Goal: Transaction & Acquisition: Purchase product/service

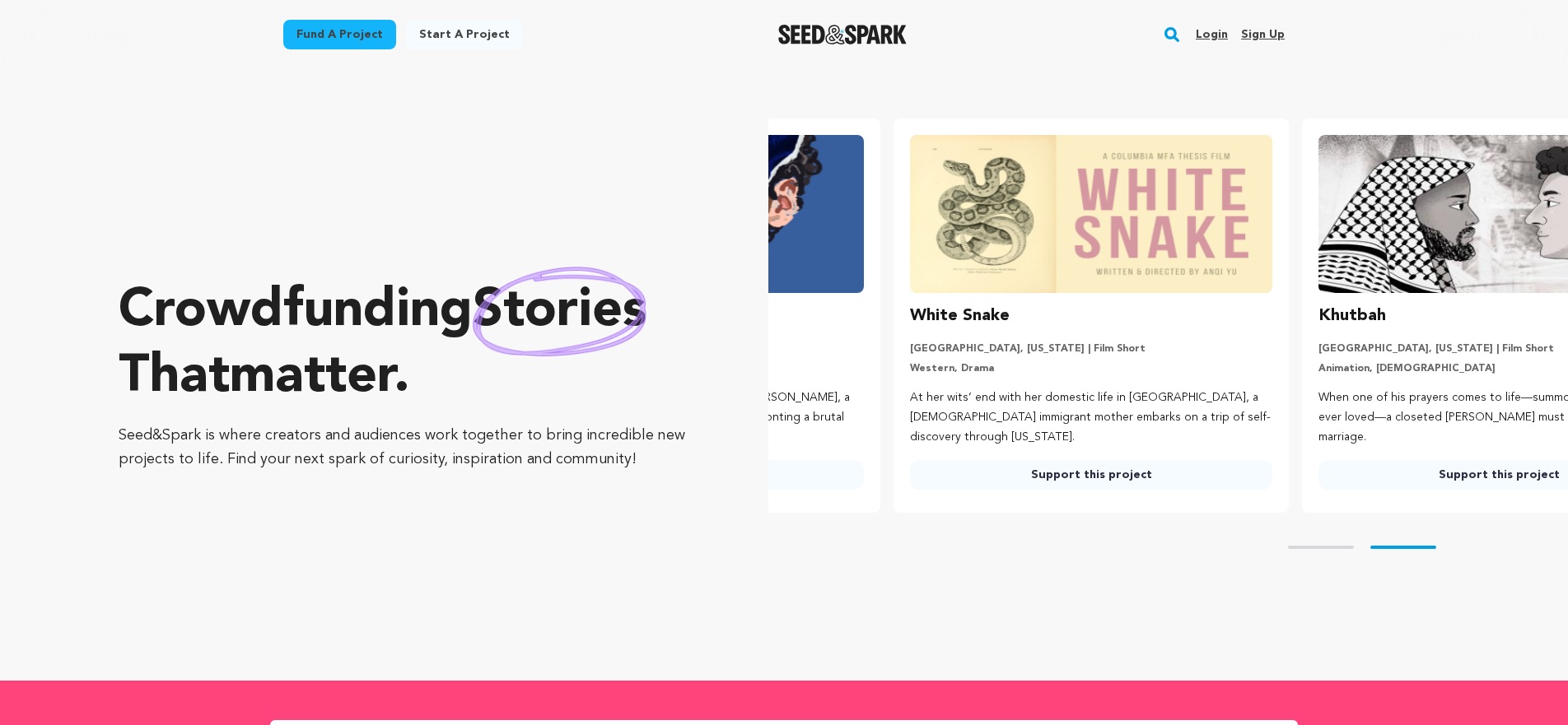
click at [327, 31] on link "Fund a project" at bounding box center [340, 34] width 113 height 30
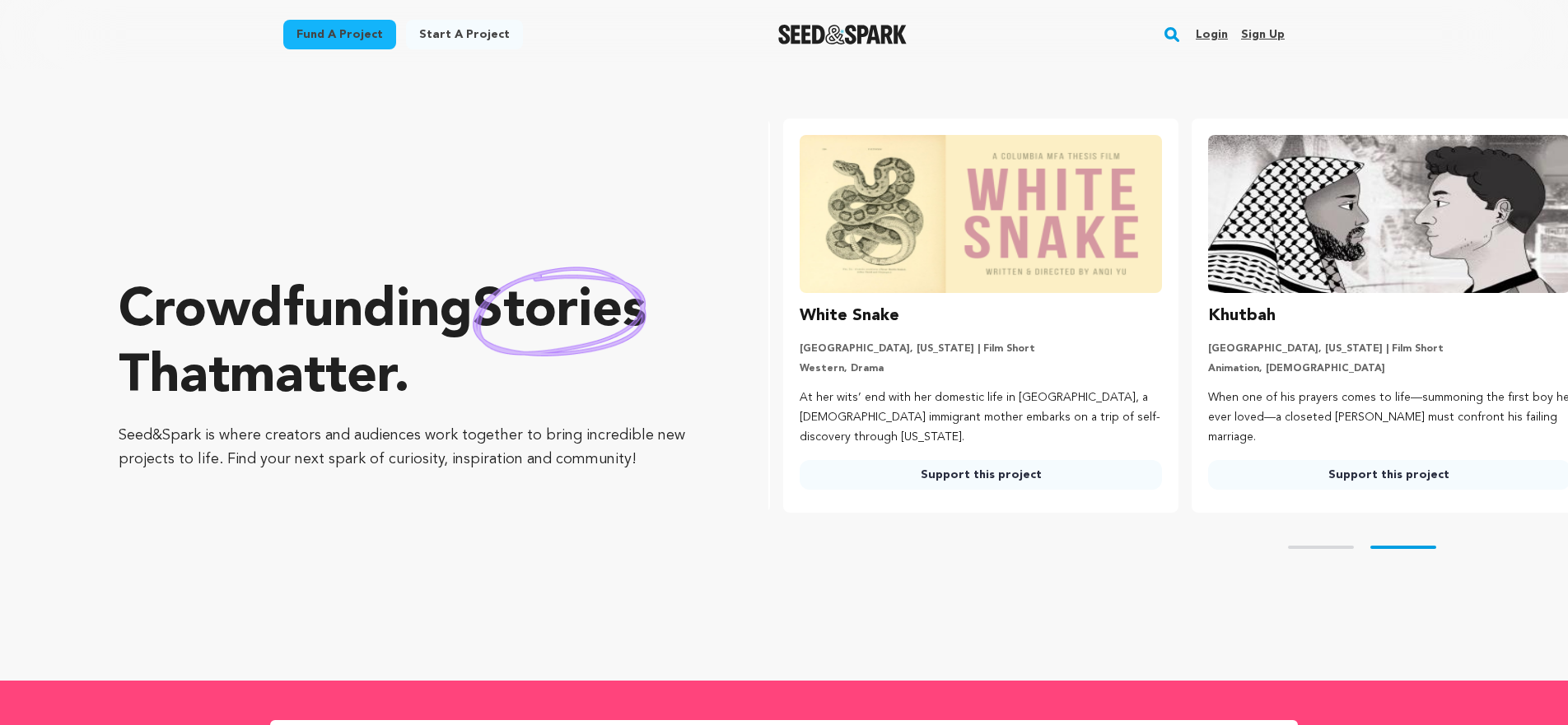
scroll to position [0, 422]
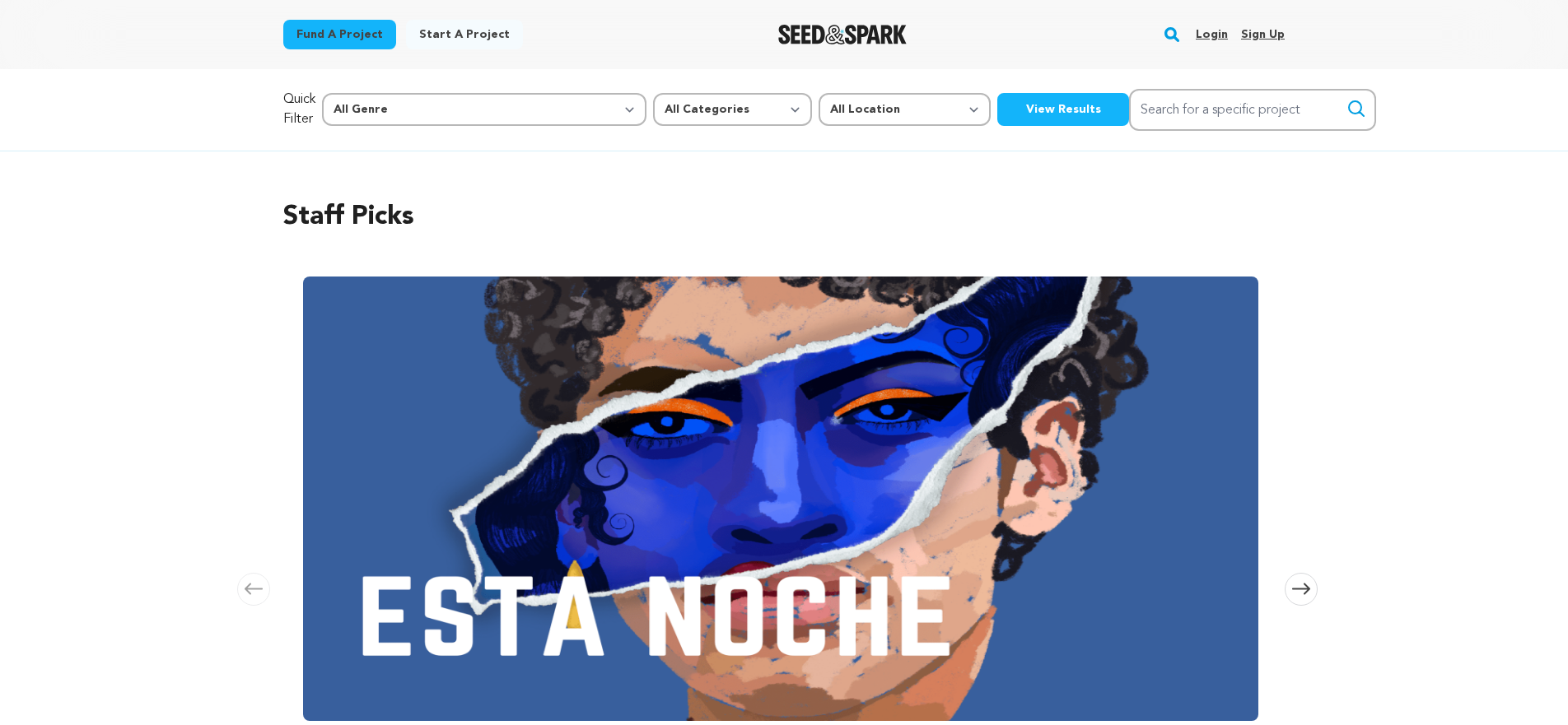
click at [861, 37] on img "Seed&Spark Homepage" at bounding box center [842, 34] width 129 height 20
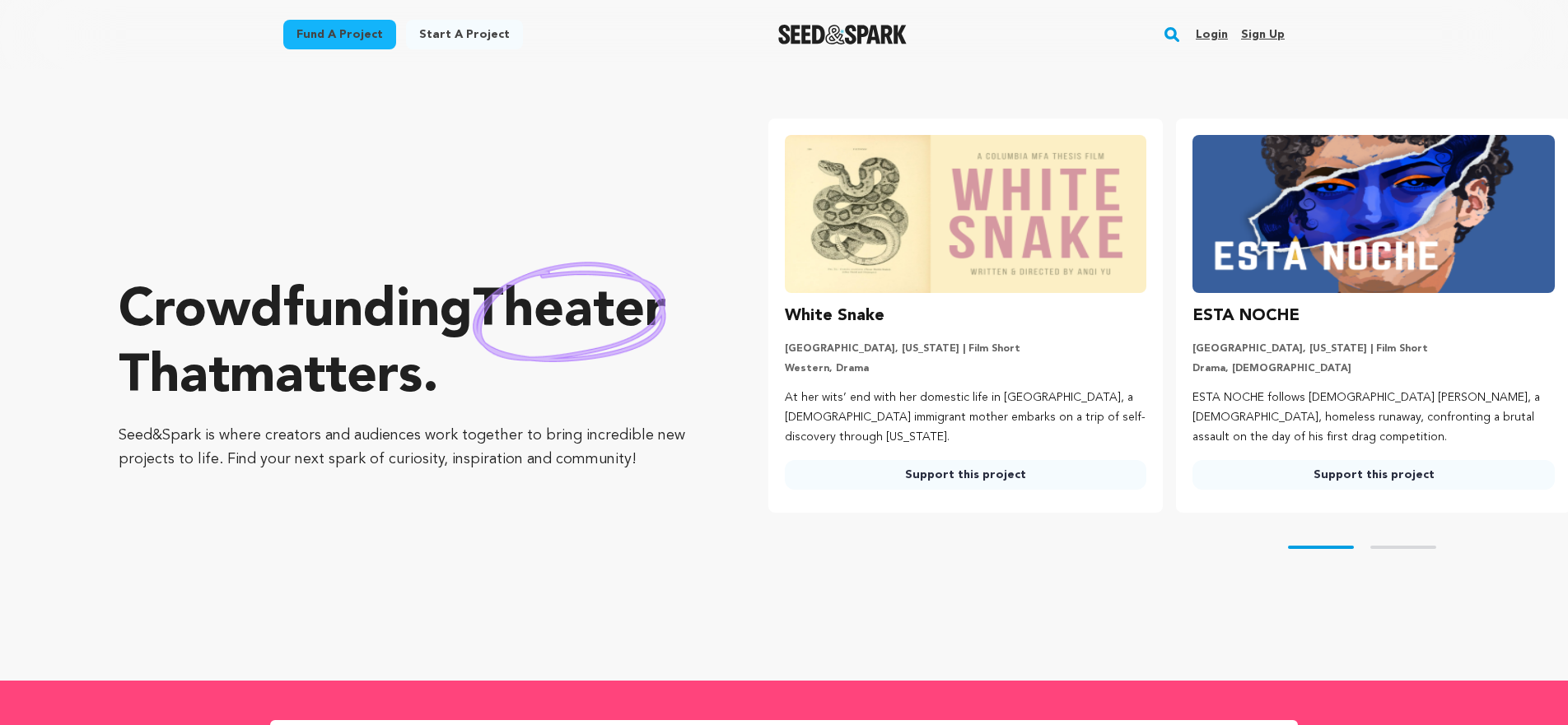
click at [1267, 251] on img at bounding box center [1373, 214] width 363 height 158
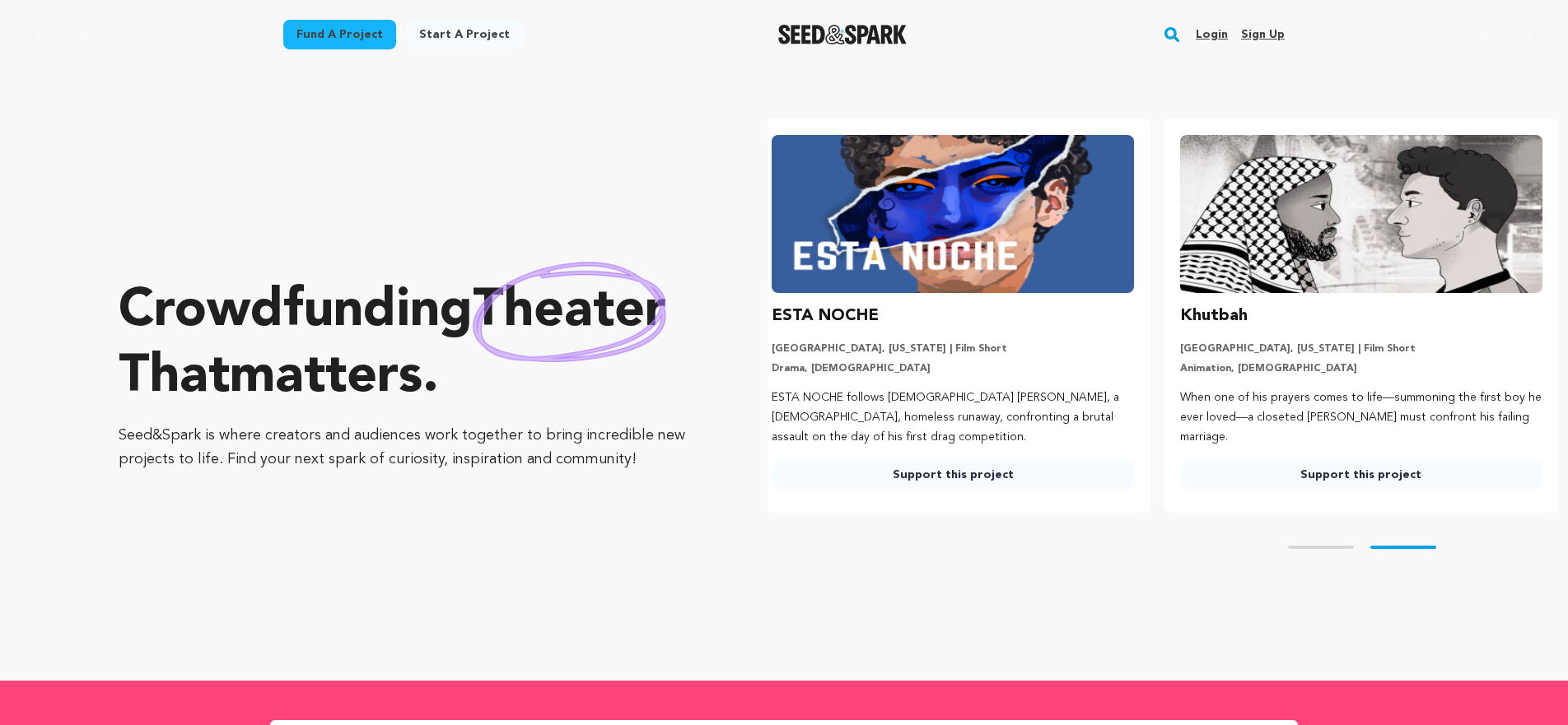
scroll to position [0, 422]
click at [879, 471] on link "Support this project" at bounding box center [952, 474] width 363 height 30
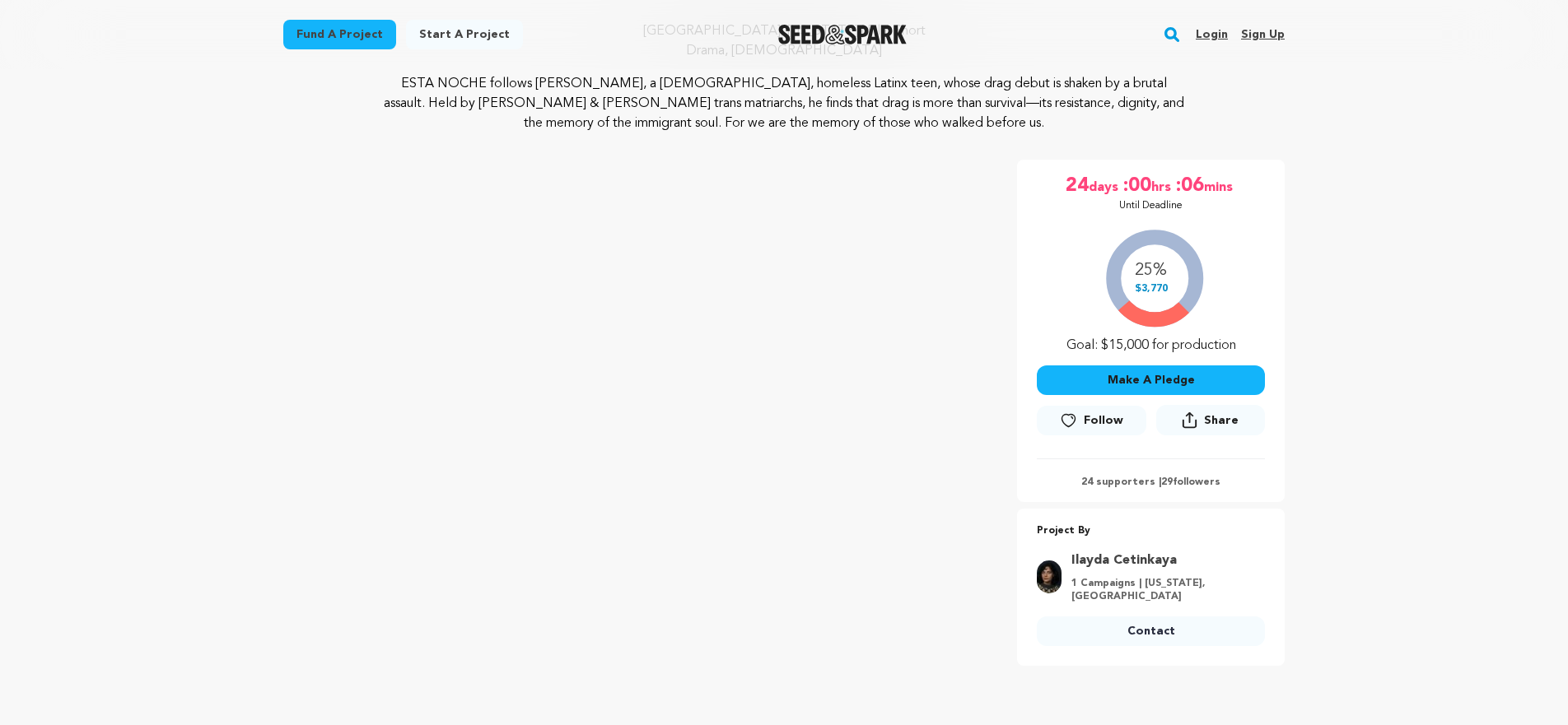
scroll to position [176, 0]
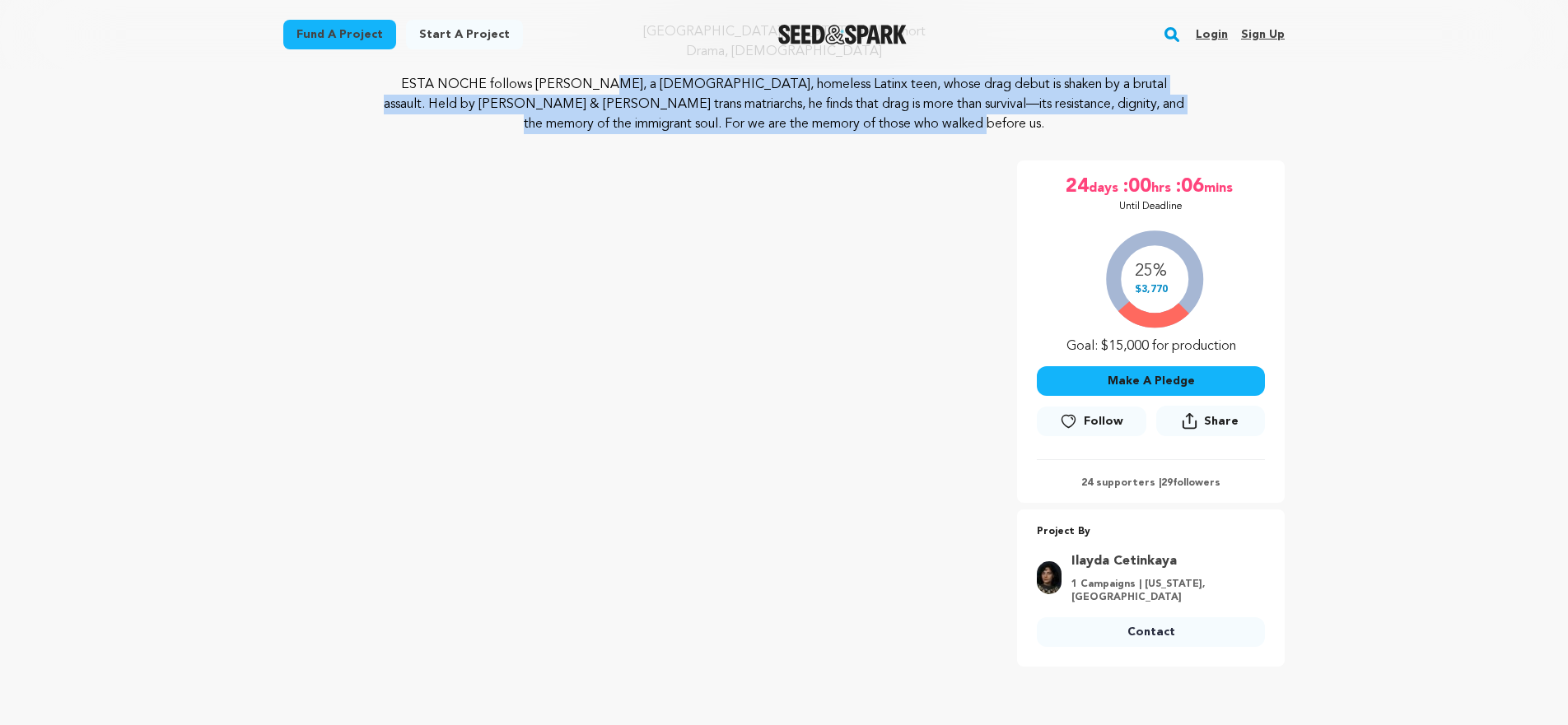
drag, startPoint x: 391, startPoint y: 82, endPoint x: 956, endPoint y: 116, distance: 566.0
click at [956, 116] on p "ESTA NOCHE follows [PERSON_NAME], a [DEMOGRAPHIC_DATA], homeless Latinx teen, w…" at bounding box center [784, 105] width 802 height 59
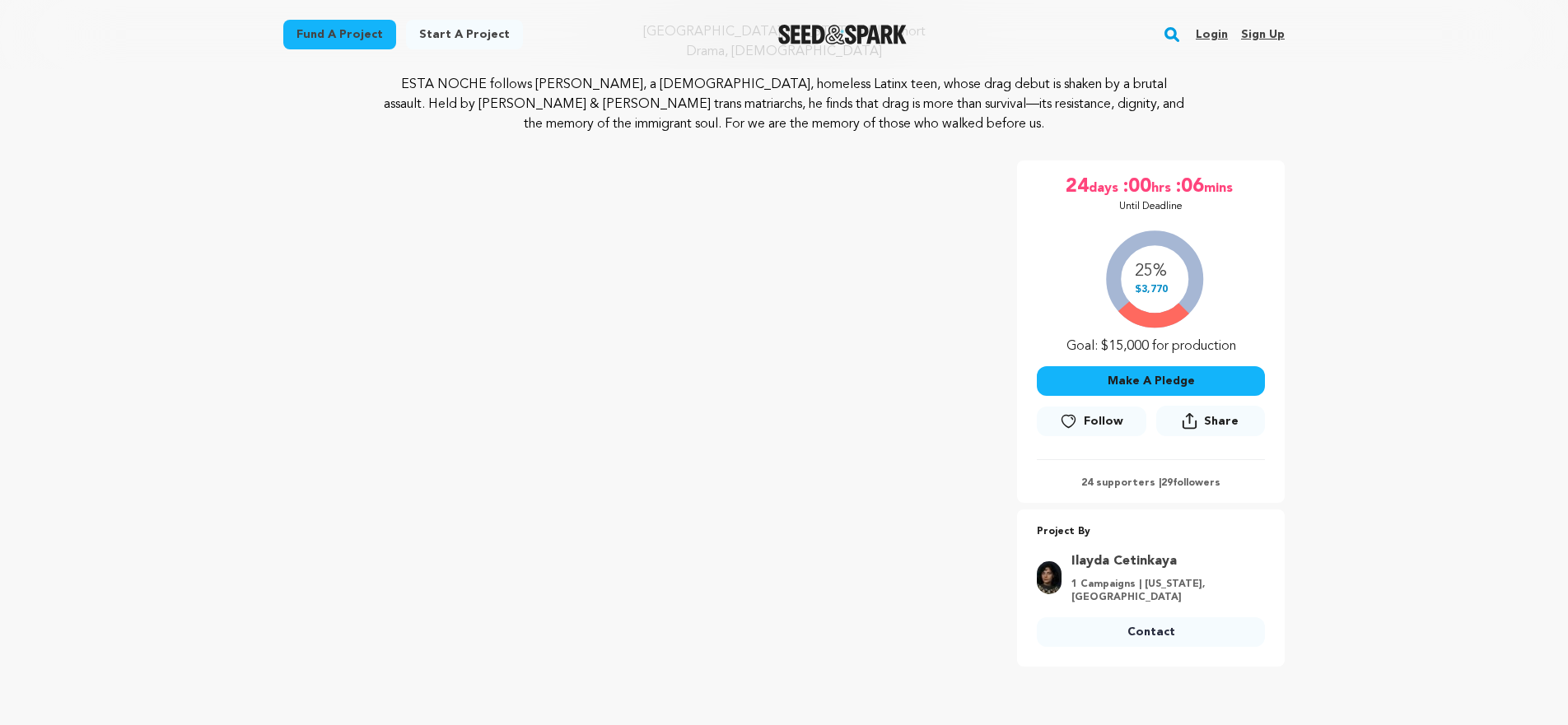
click at [933, 120] on p "ESTA NOCHE follows [PERSON_NAME], a [DEMOGRAPHIC_DATA], homeless Latinx teen, w…" at bounding box center [784, 105] width 802 height 59
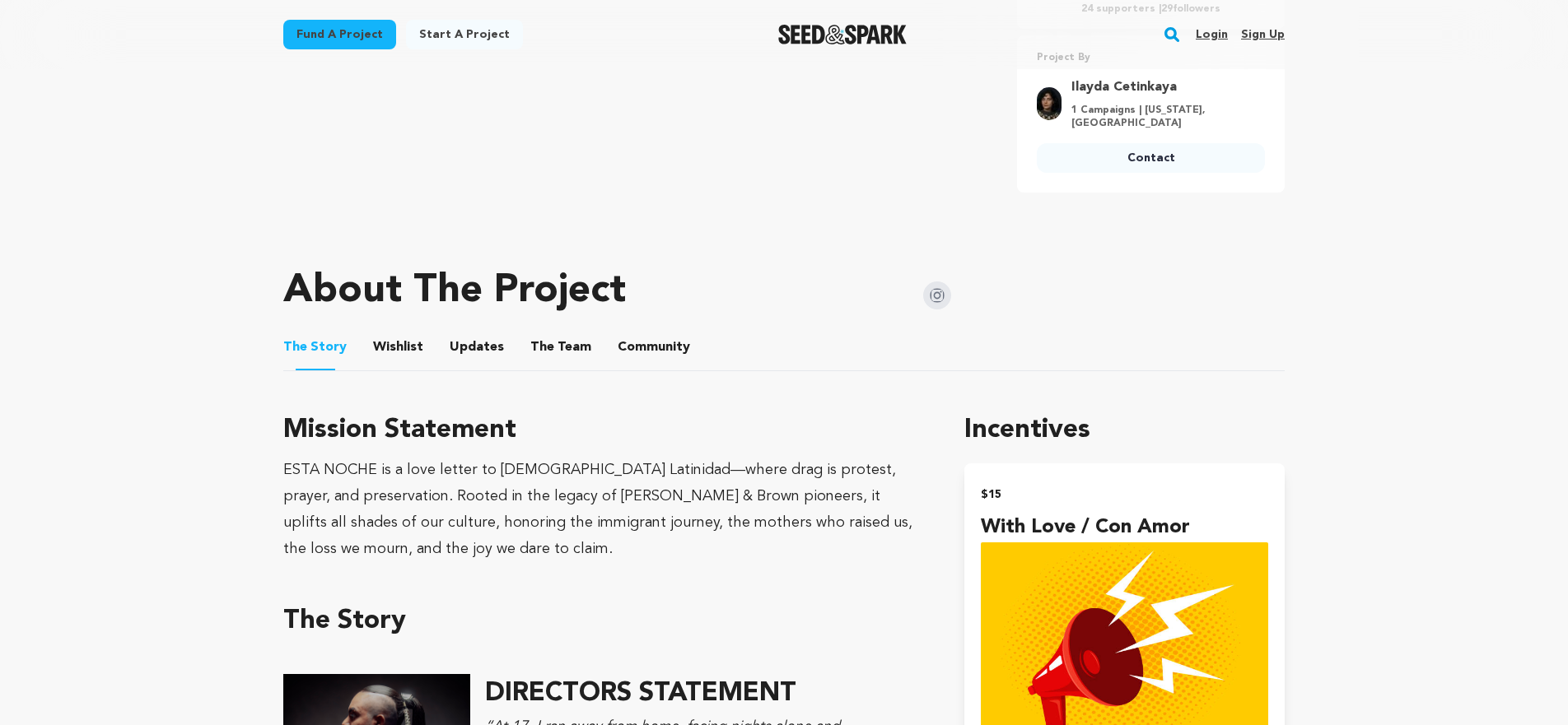
scroll to position [646, 0]
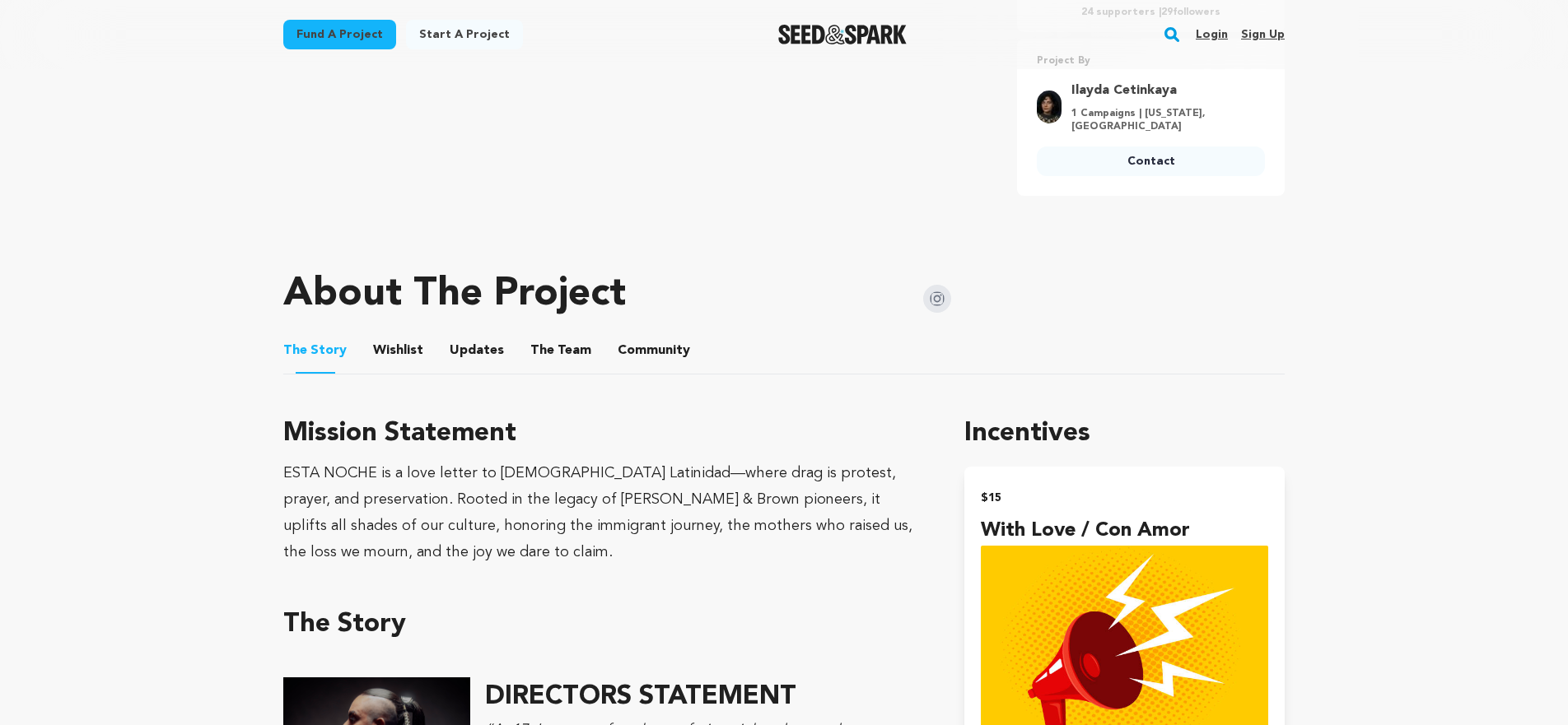
click at [403, 350] on button "Wishlist" at bounding box center [398, 353] width 39 height 39
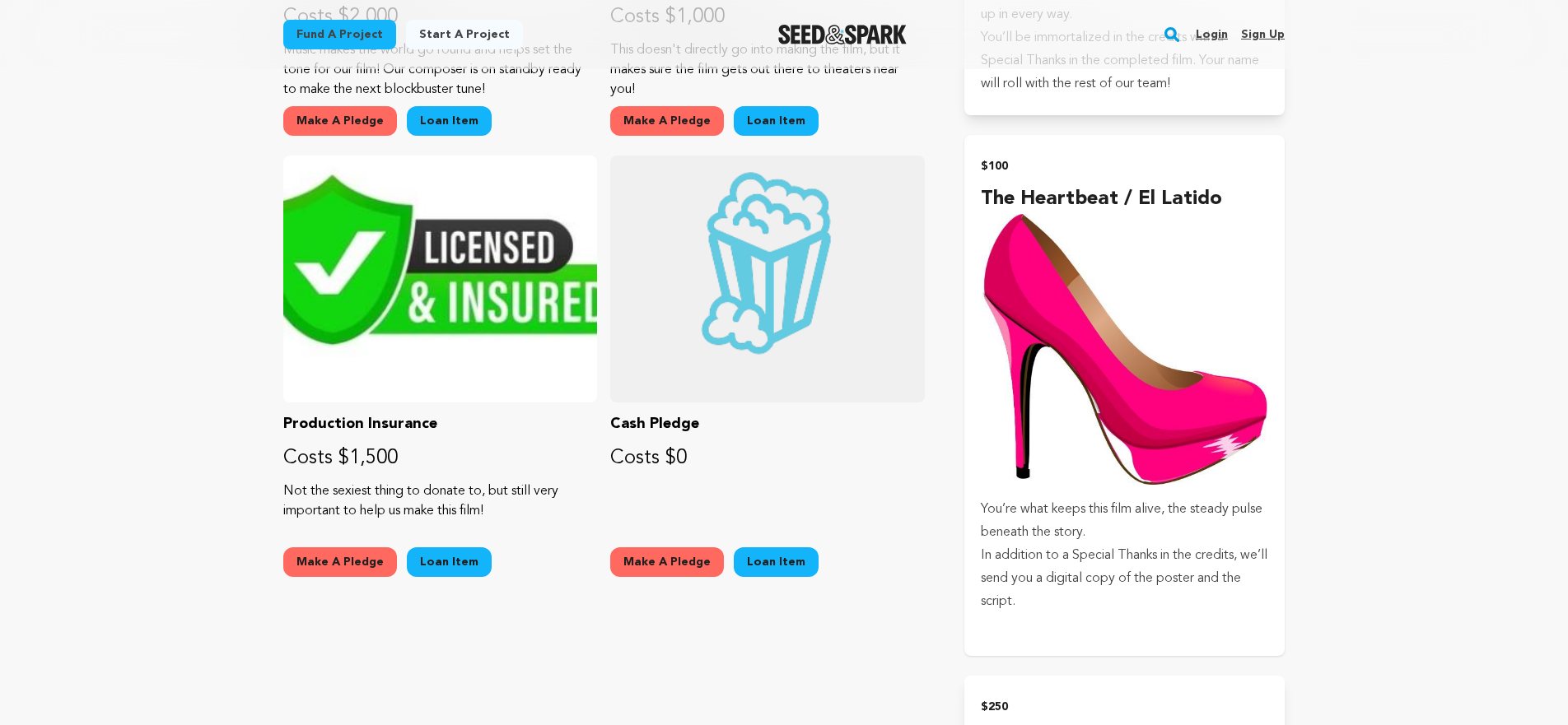
scroll to position [2350, 0]
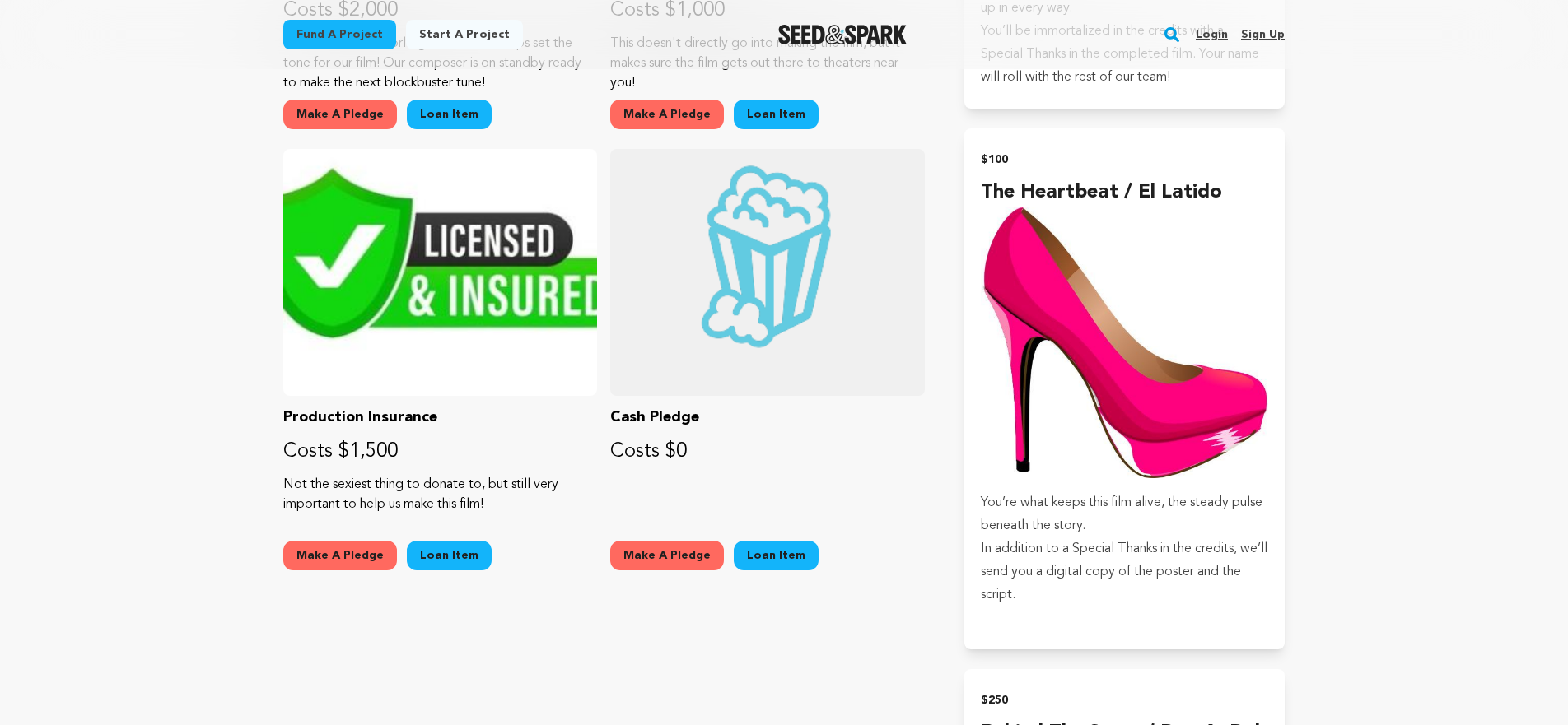
click at [837, 28] on img "Seed&Spark Homepage" at bounding box center [842, 34] width 129 height 20
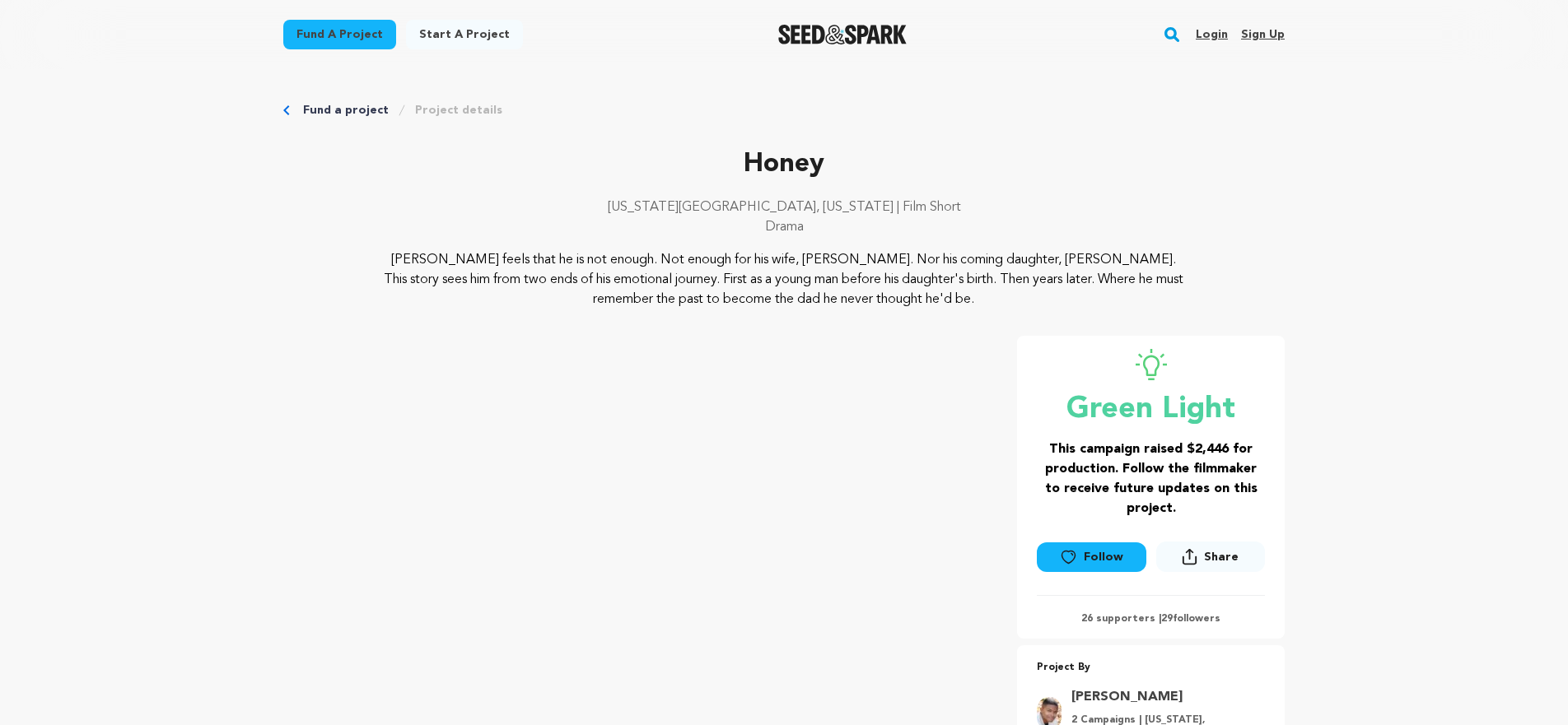
click at [345, 113] on link "Fund a project" at bounding box center [346, 110] width 86 height 16
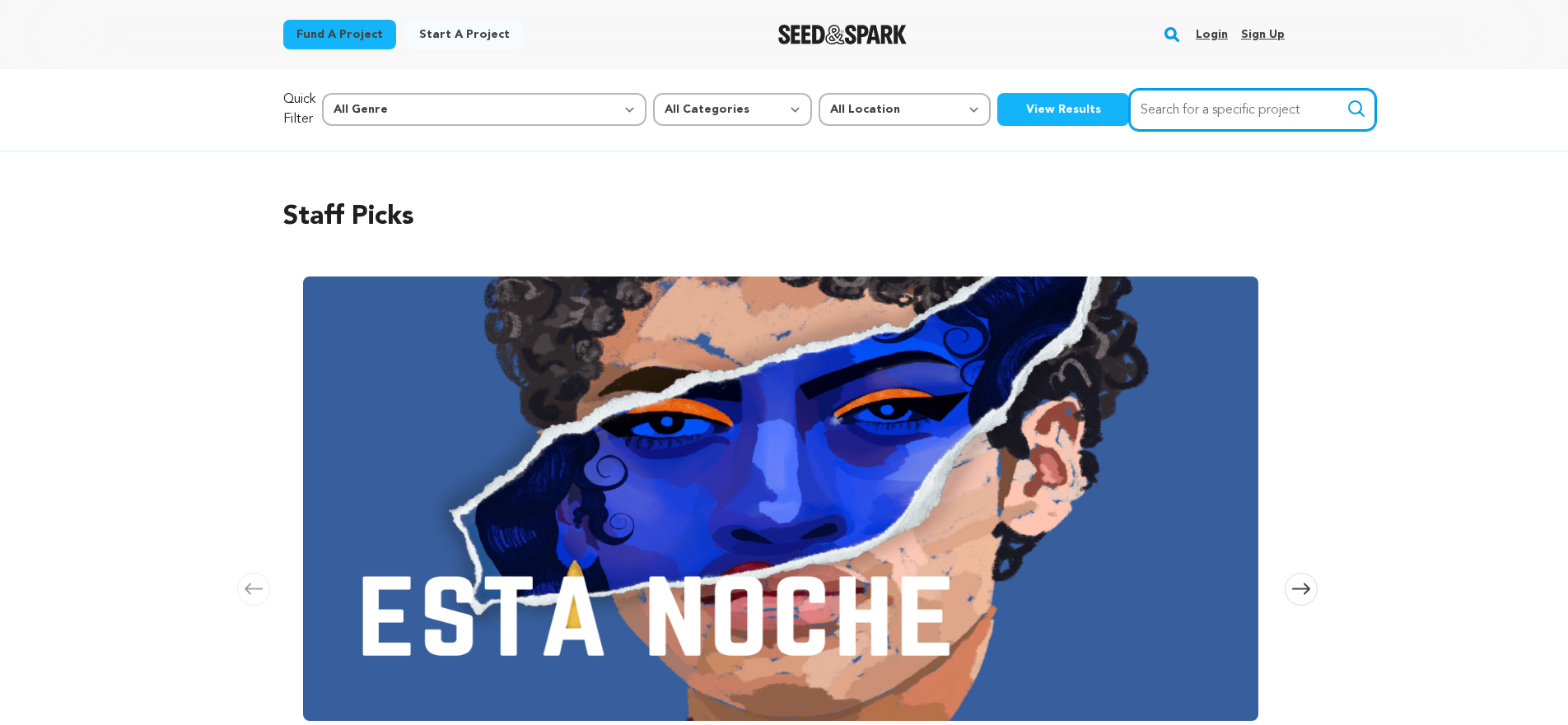
click at [1129, 108] on input "Search for a specific project" at bounding box center [1252, 110] width 247 height 42
type input "honey"
click at [1347, 99] on button "Search" at bounding box center [1356, 109] width 20 height 20
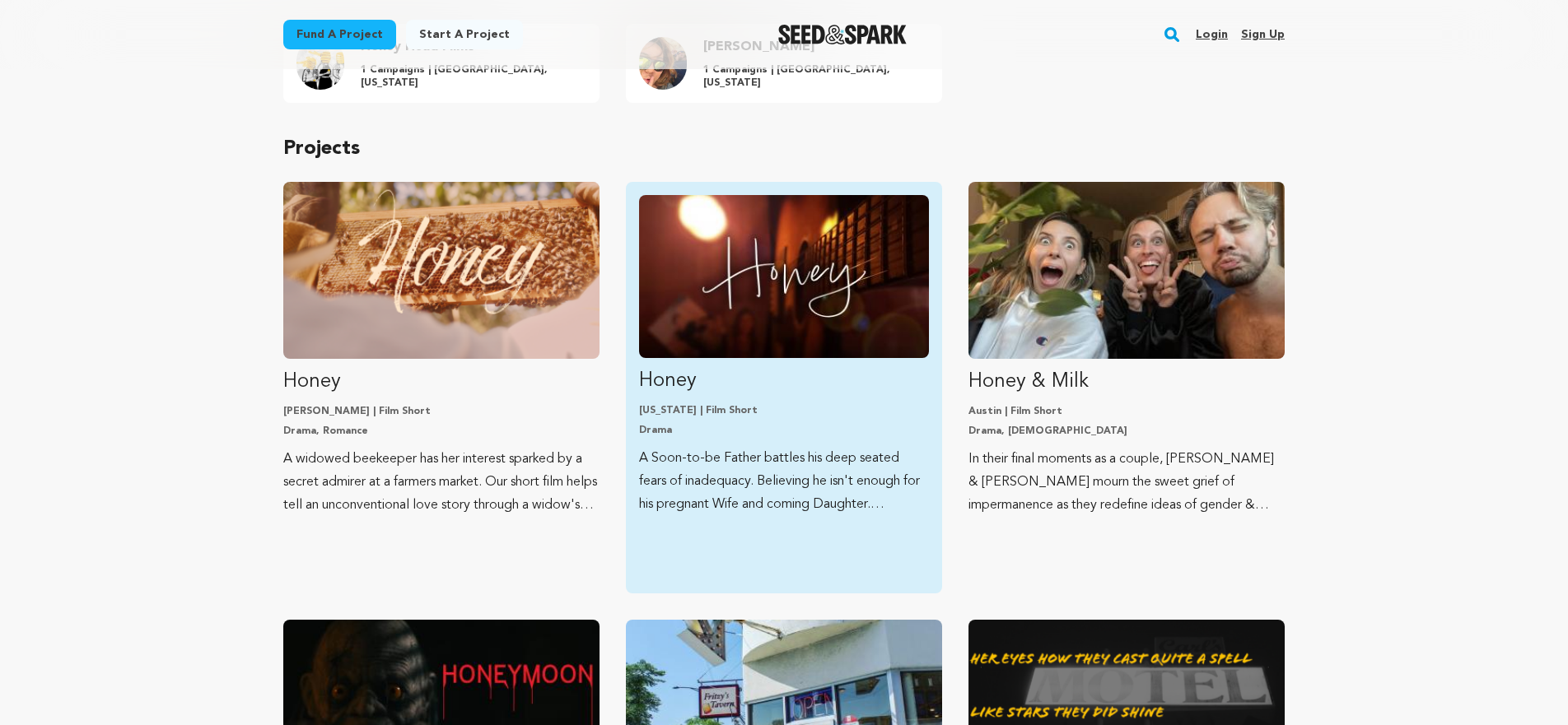
scroll to position [243, 0]
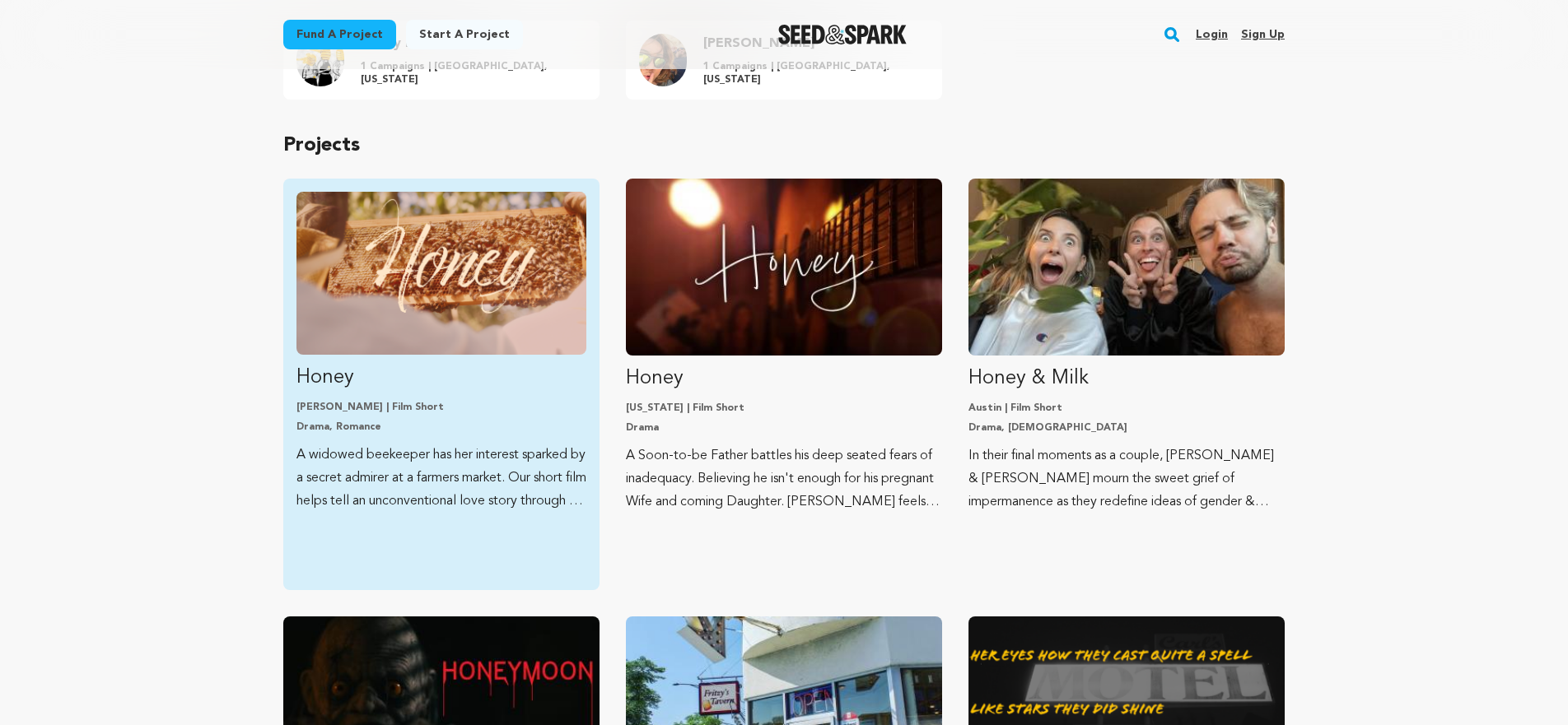
click at [401, 280] on img "Fund Honey" at bounding box center [442, 273] width 290 height 163
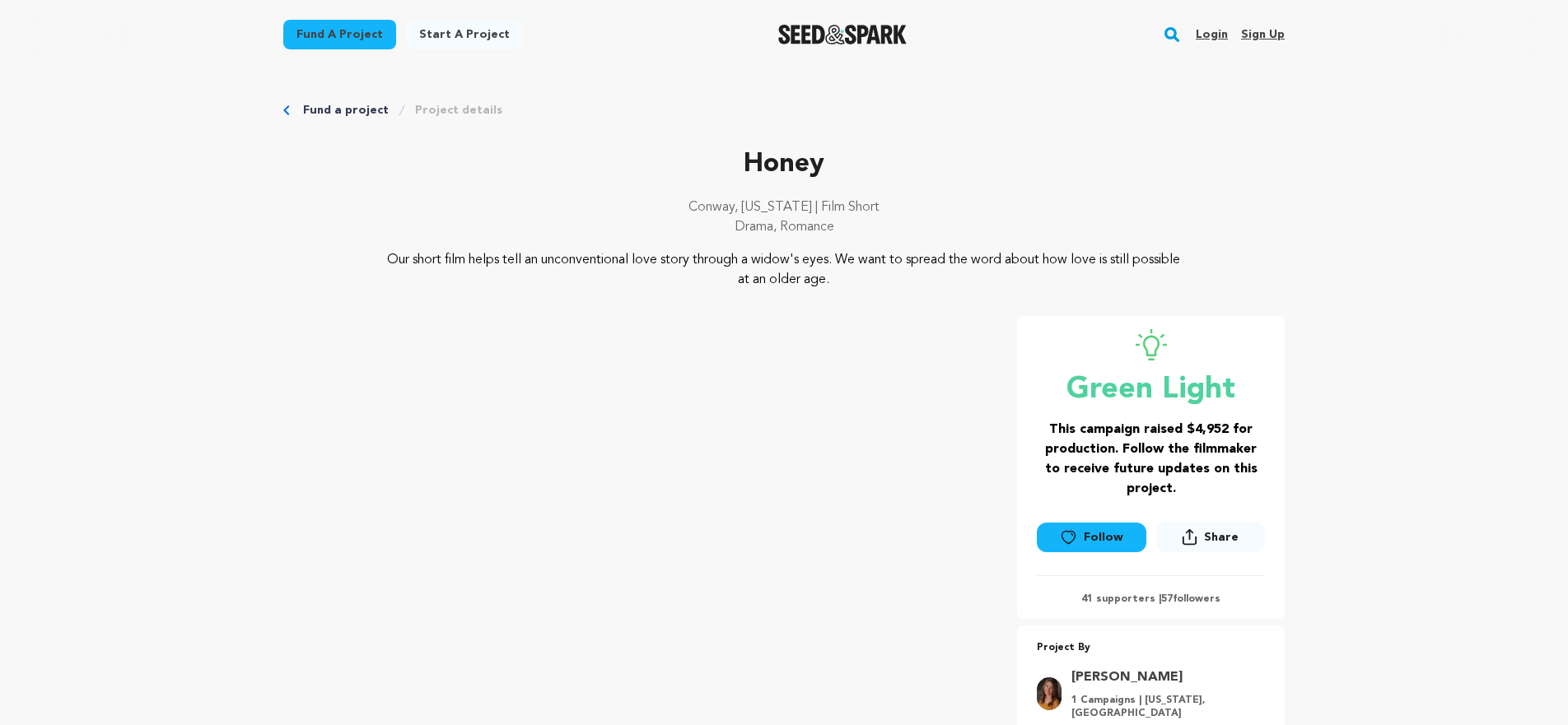
click at [800, 39] on img "Seed&Spark Homepage" at bounding box center [842, 34] width 129 height 20
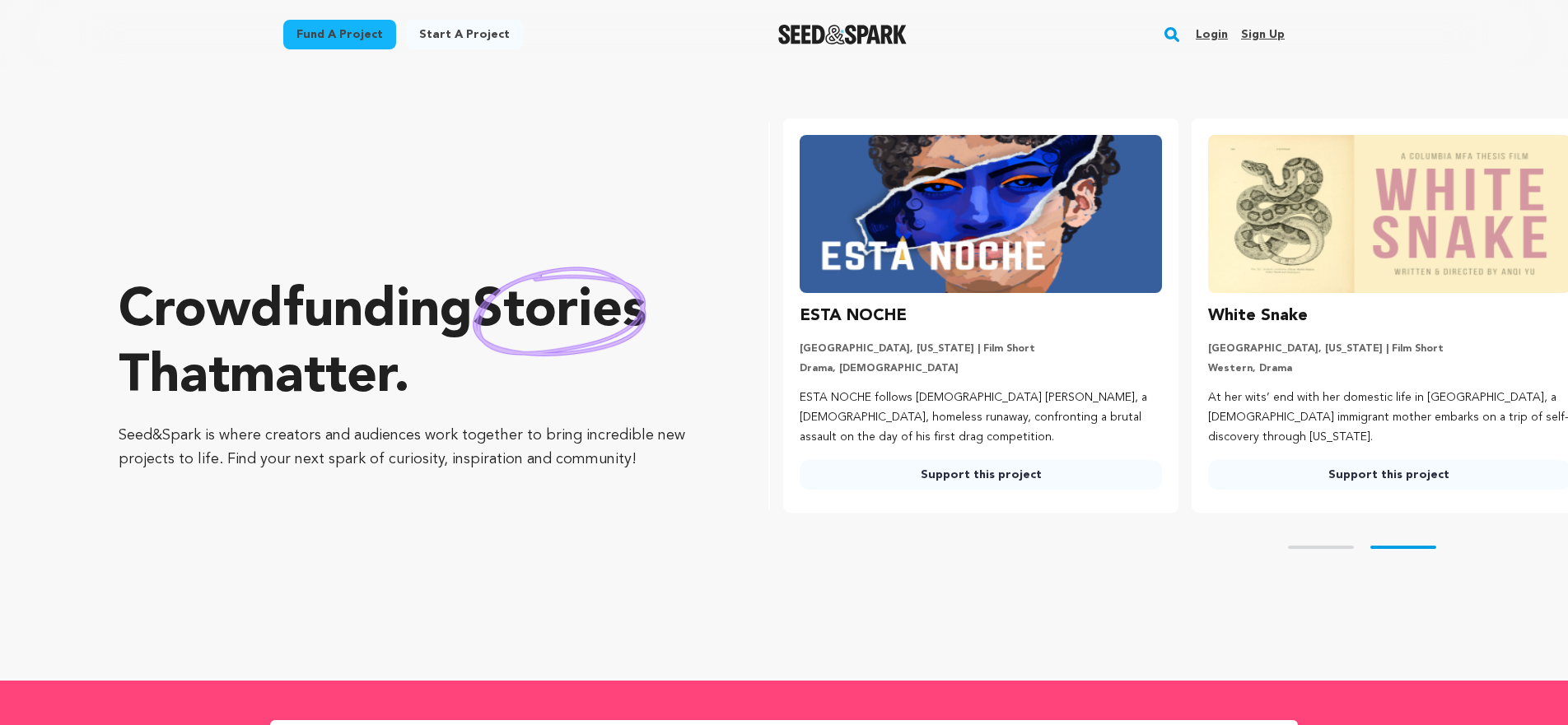
scroll to position [0, 422]
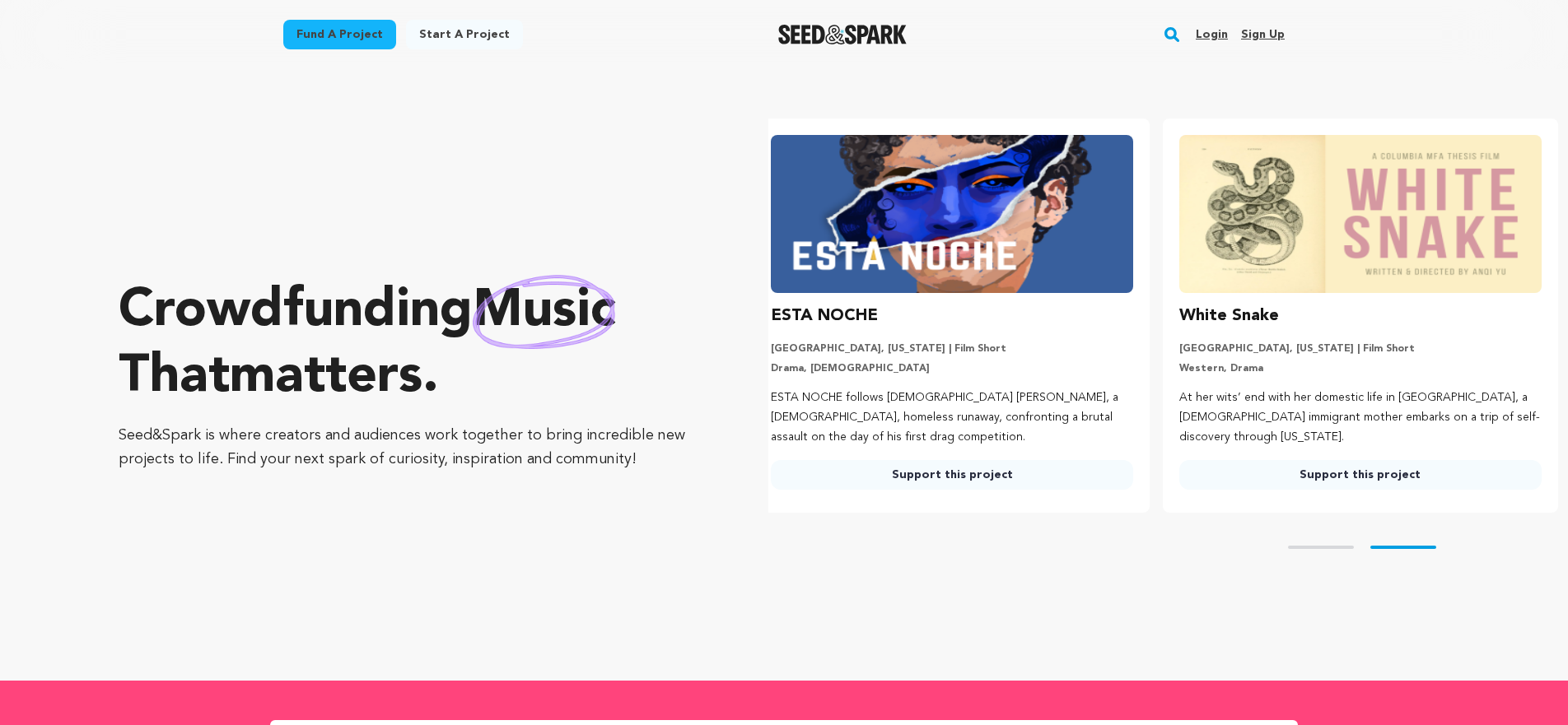
click at [1311, 478] on link "Support this project" at bounding box center [1361, 474] width 363 height 30
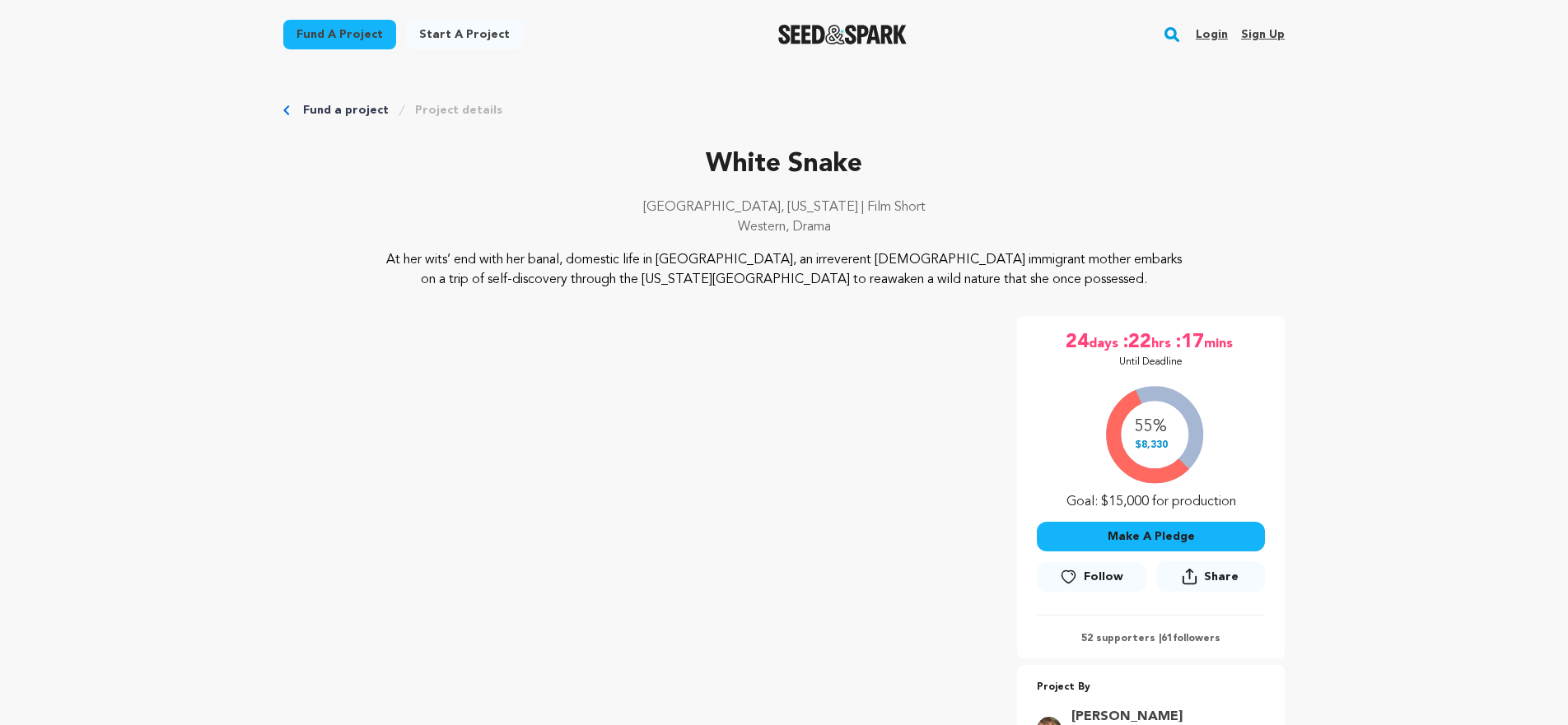
click at [330, 114] on link "Fund a project" at bounding box center [346, 110] width 86 height 16
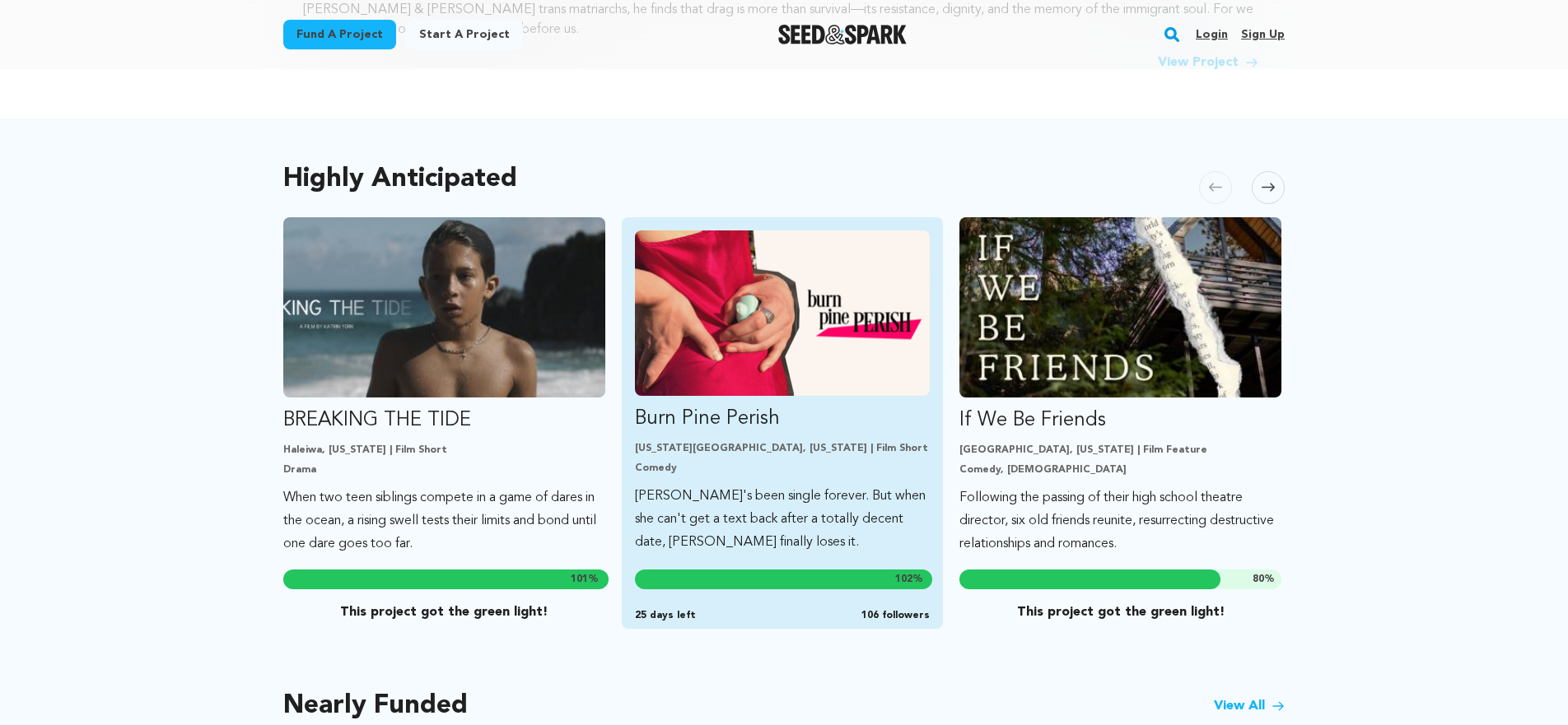
scroll to position [812, 0]
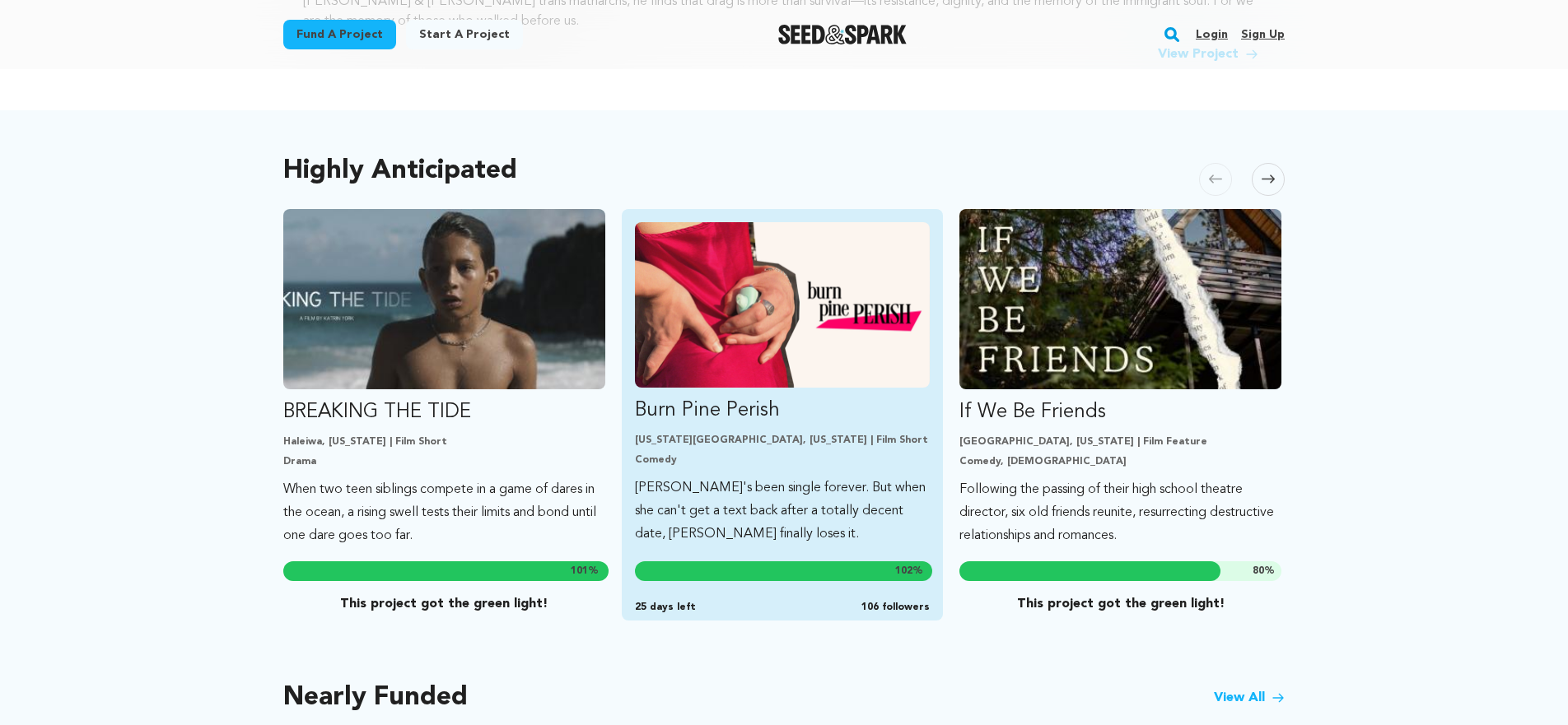
click at [754, 288] on img "Fund Burn Pine Perish" at bounding box center [783, 304] width 296 height 165
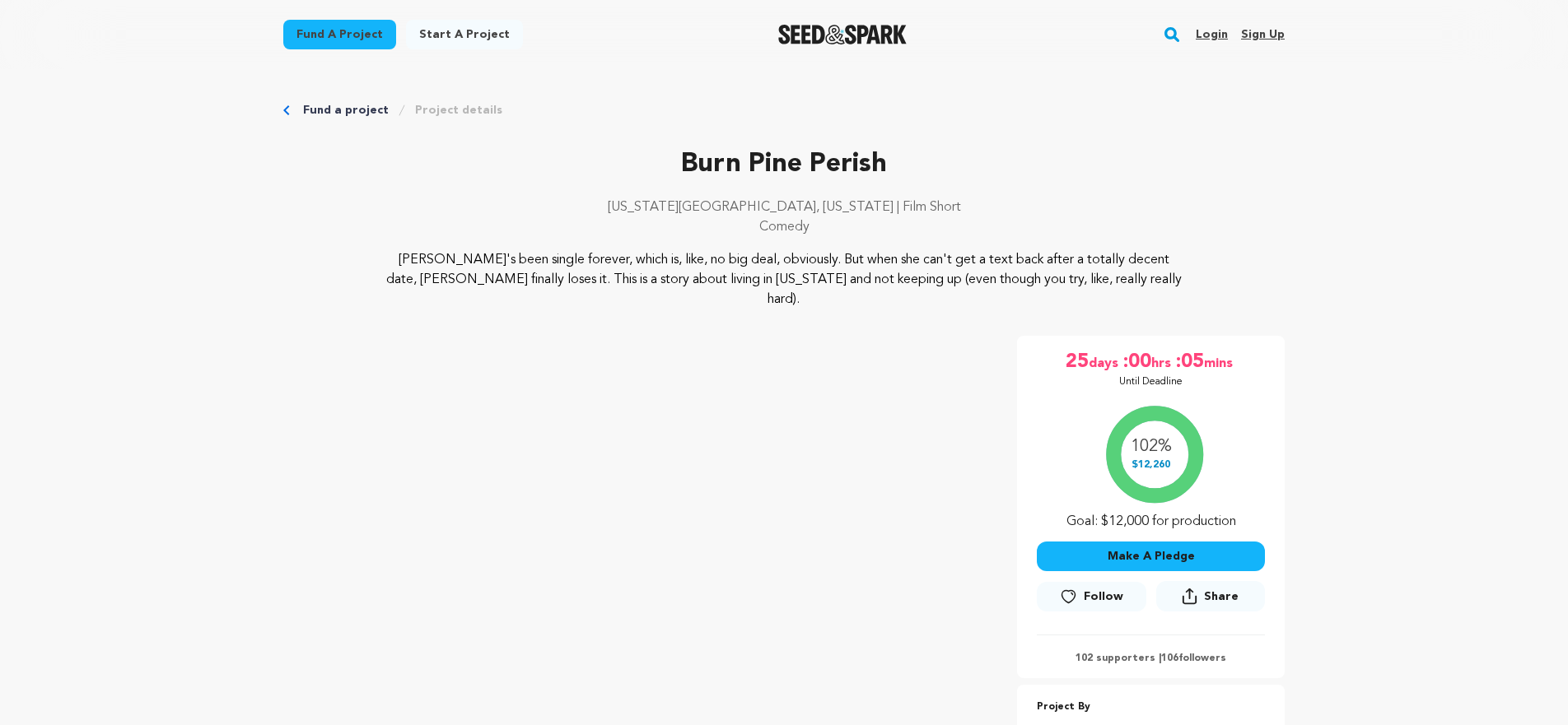
click at [335, 105] on link "Fund a project" at bounding box center [346, 110] width 86 height 16
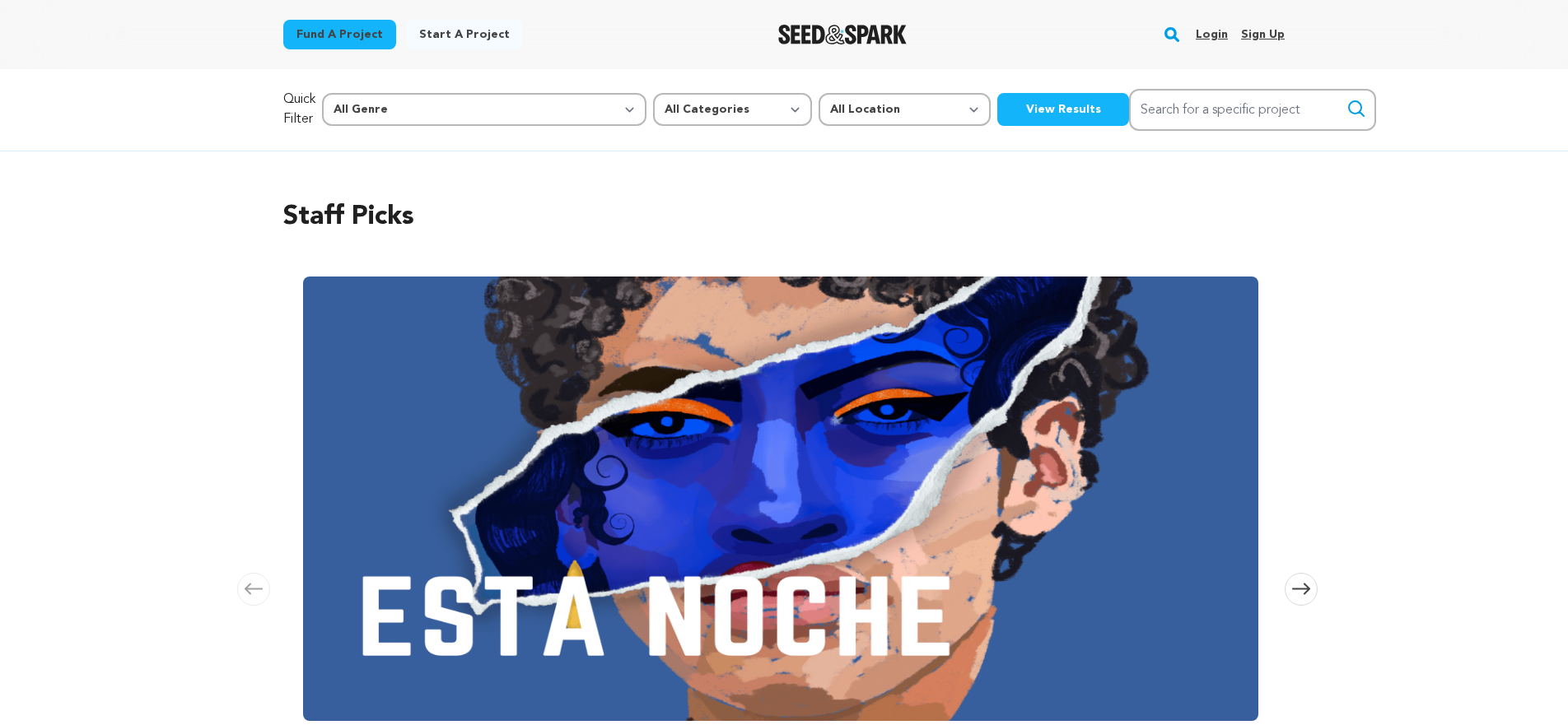
click at [353, 33] on link "Fund a project" at bounding box center [340, 34] width 113 height 30
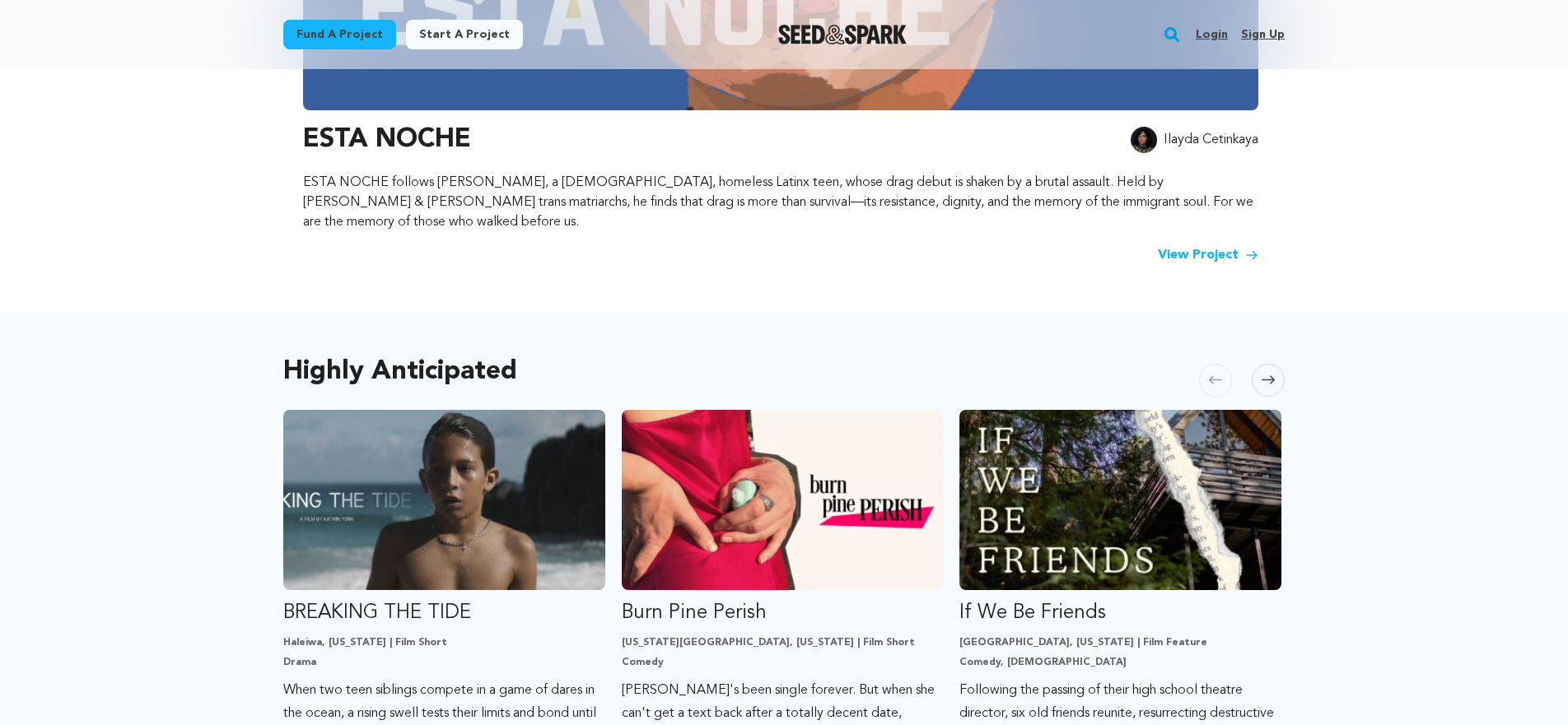
scroll to position [854, 0]
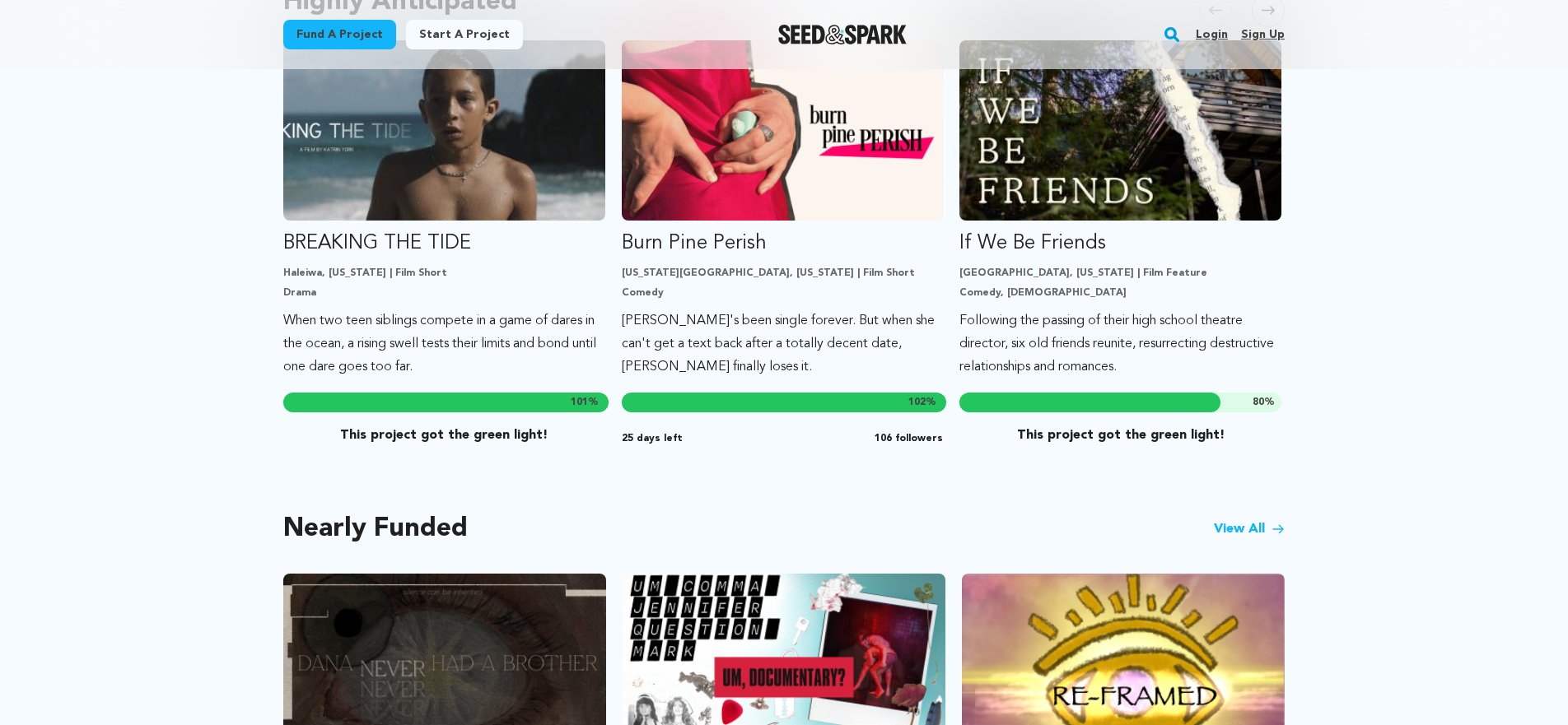
click at [198, 451] on div "Highly Anticipated Carousel Skip to previous slide page Carousel BREAKING THE T…" at bounding box center [784, 496] width 1568 height 1109
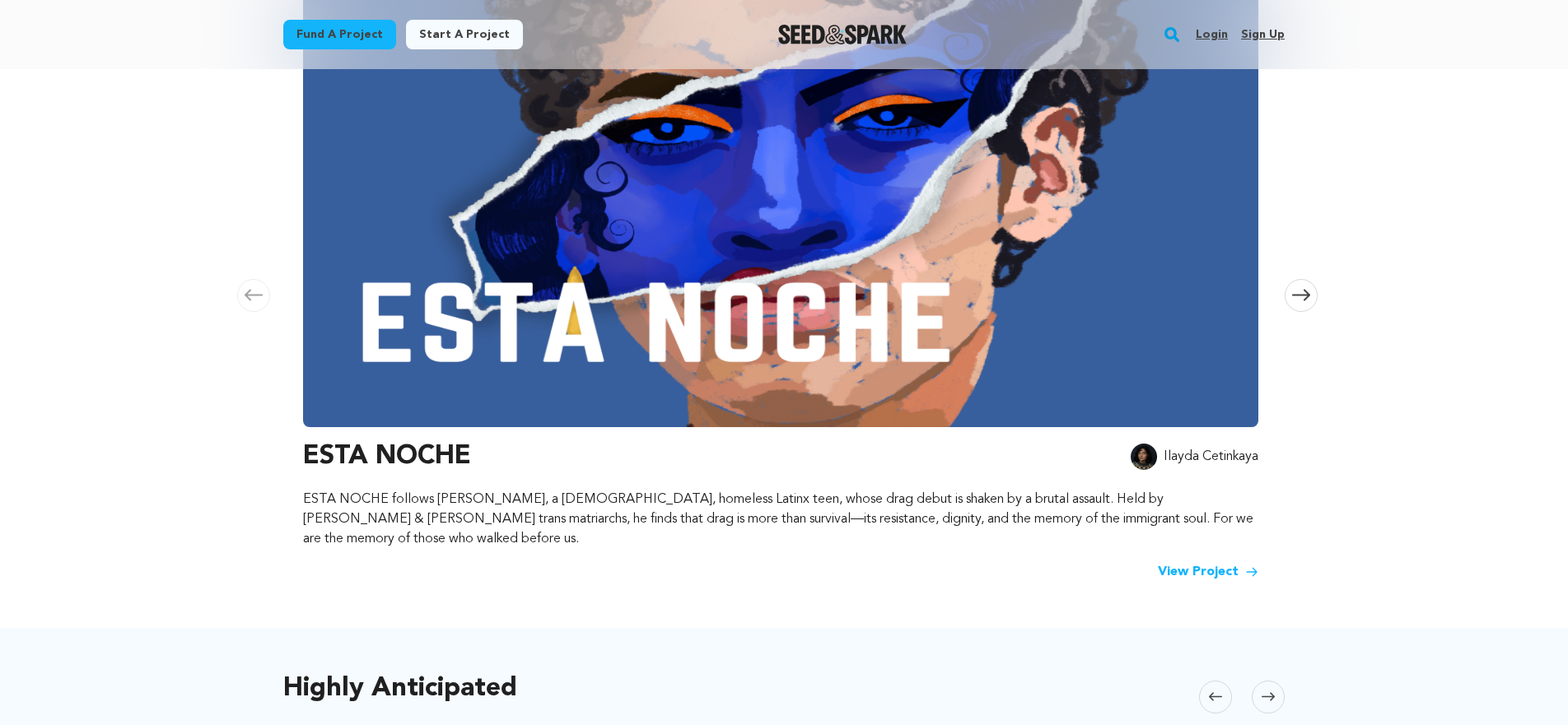
scroll to position [0, 0]
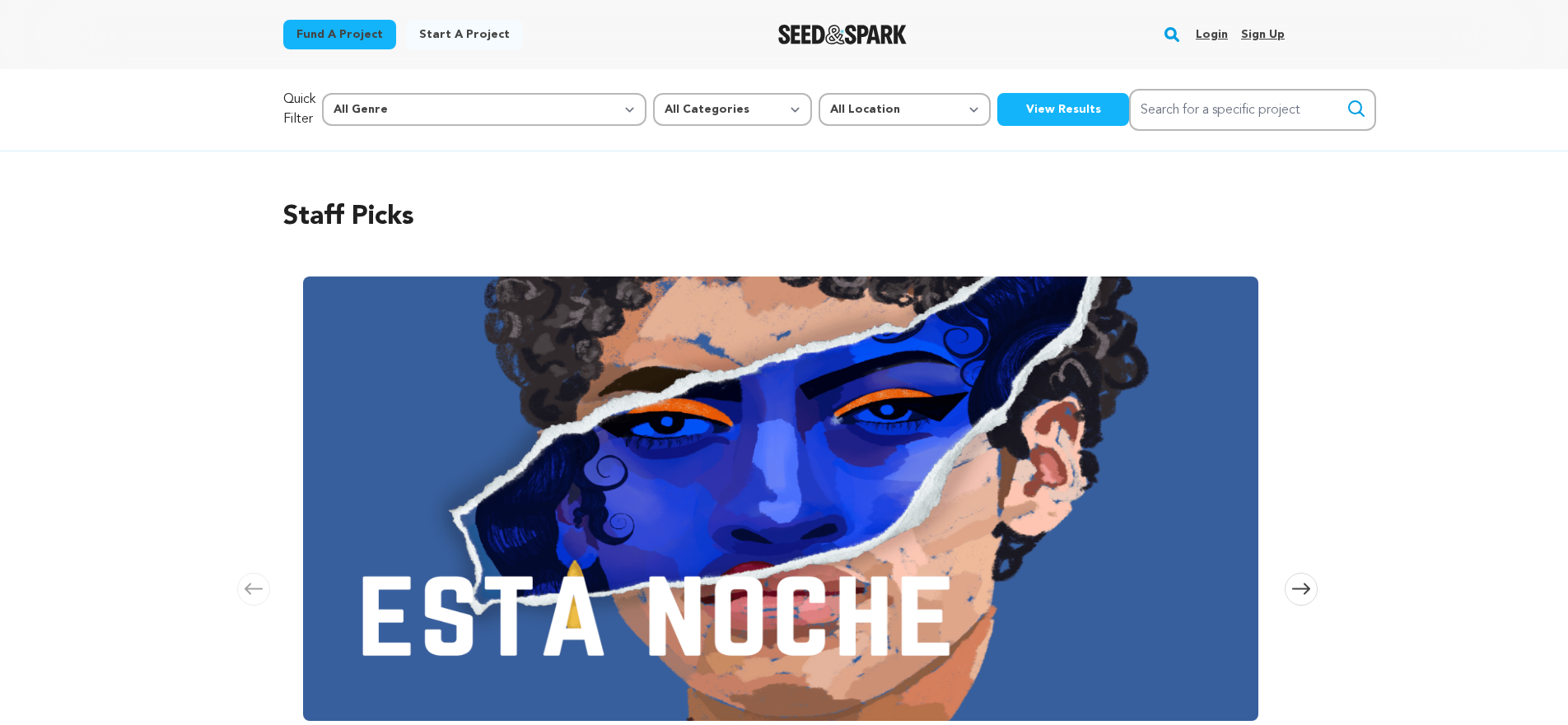
click at [446, 25] on link "Start a project" at bounding box center [464, 34] width 117 height 30
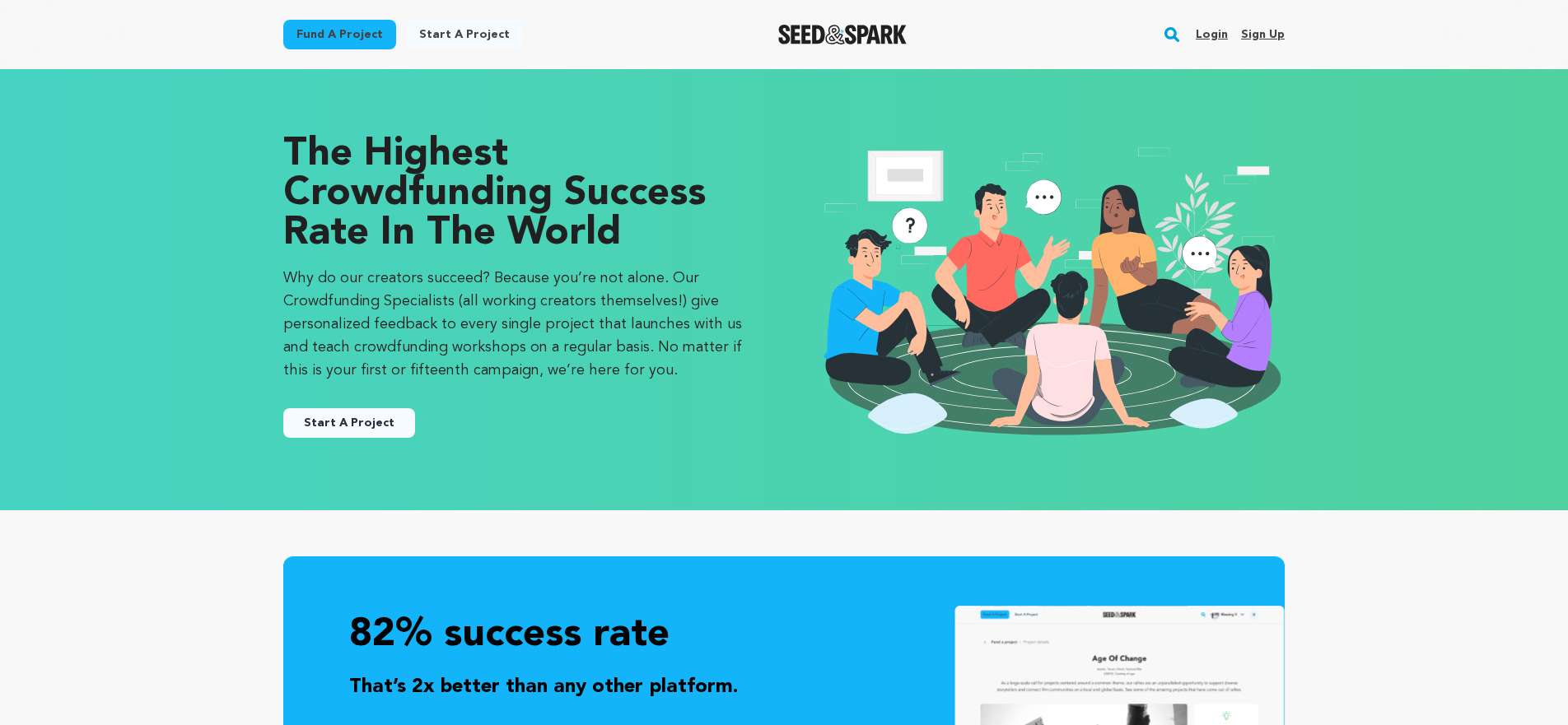
click at [321, 425] on link "Start A Project" at bounding box center [349, 423] width 132 height 30
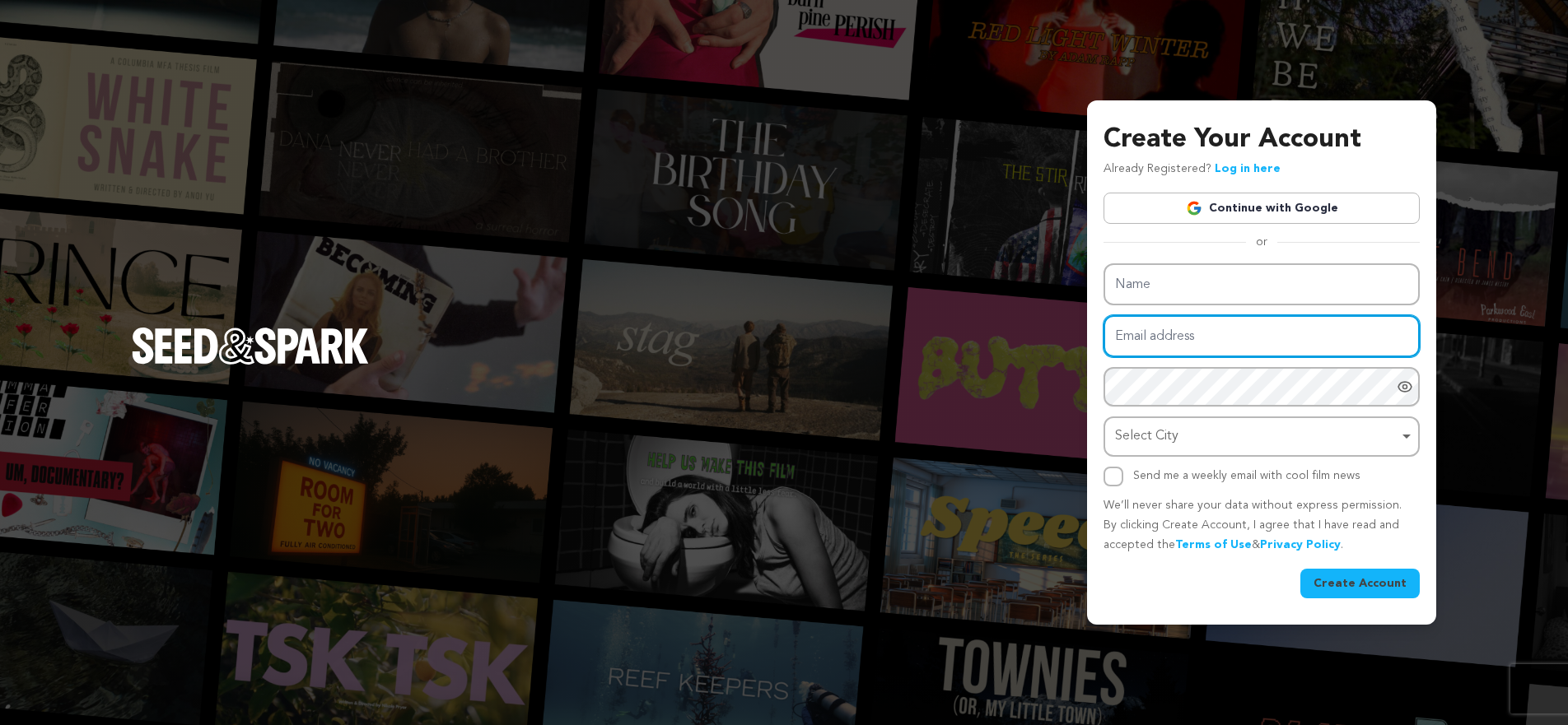
type input "[EMAIL_ADDRESS][DOMAIN_NAME]"
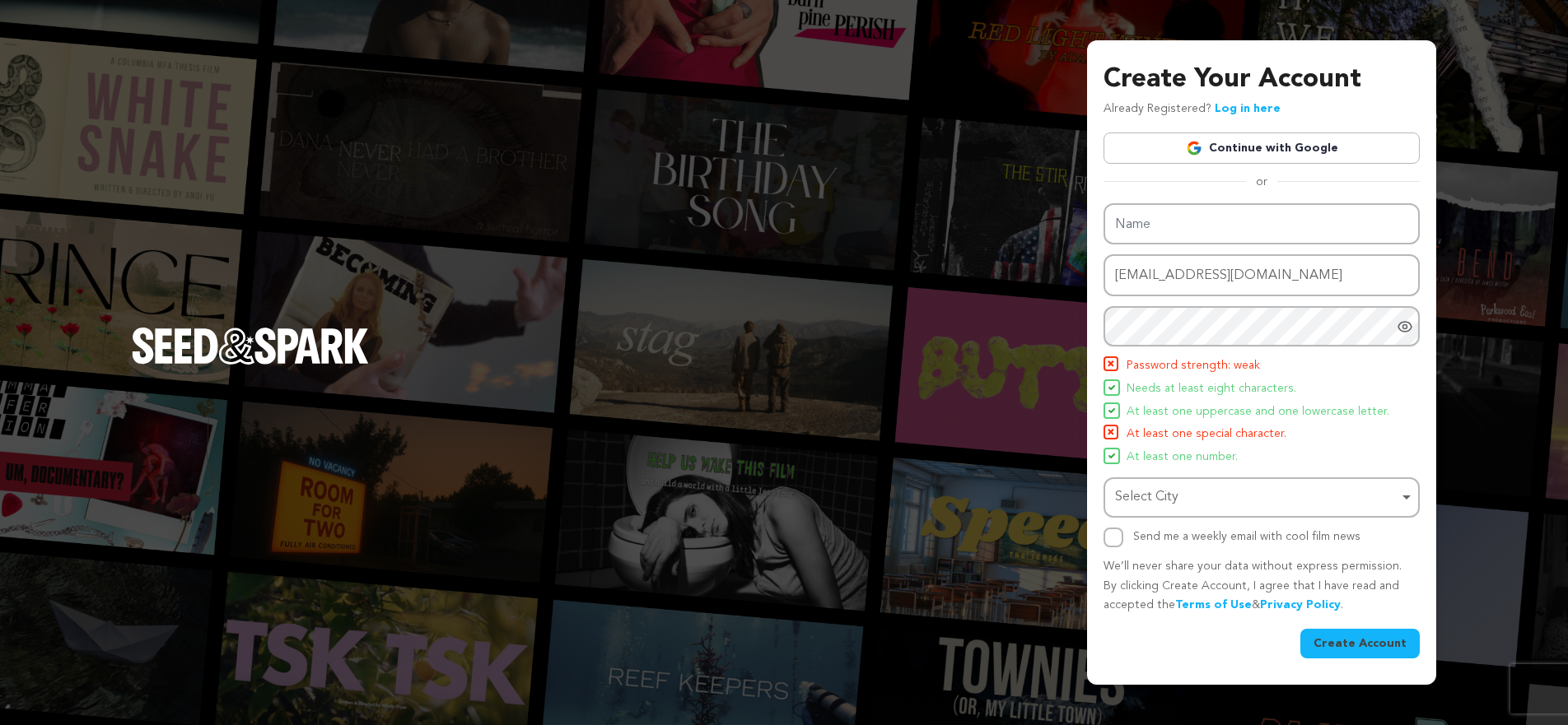
click at [1167, 434] on div "Name Email address burntsugarproductions@gmail.com Password Password must have …" at bounding box center [1261, 375] width 316 height 344
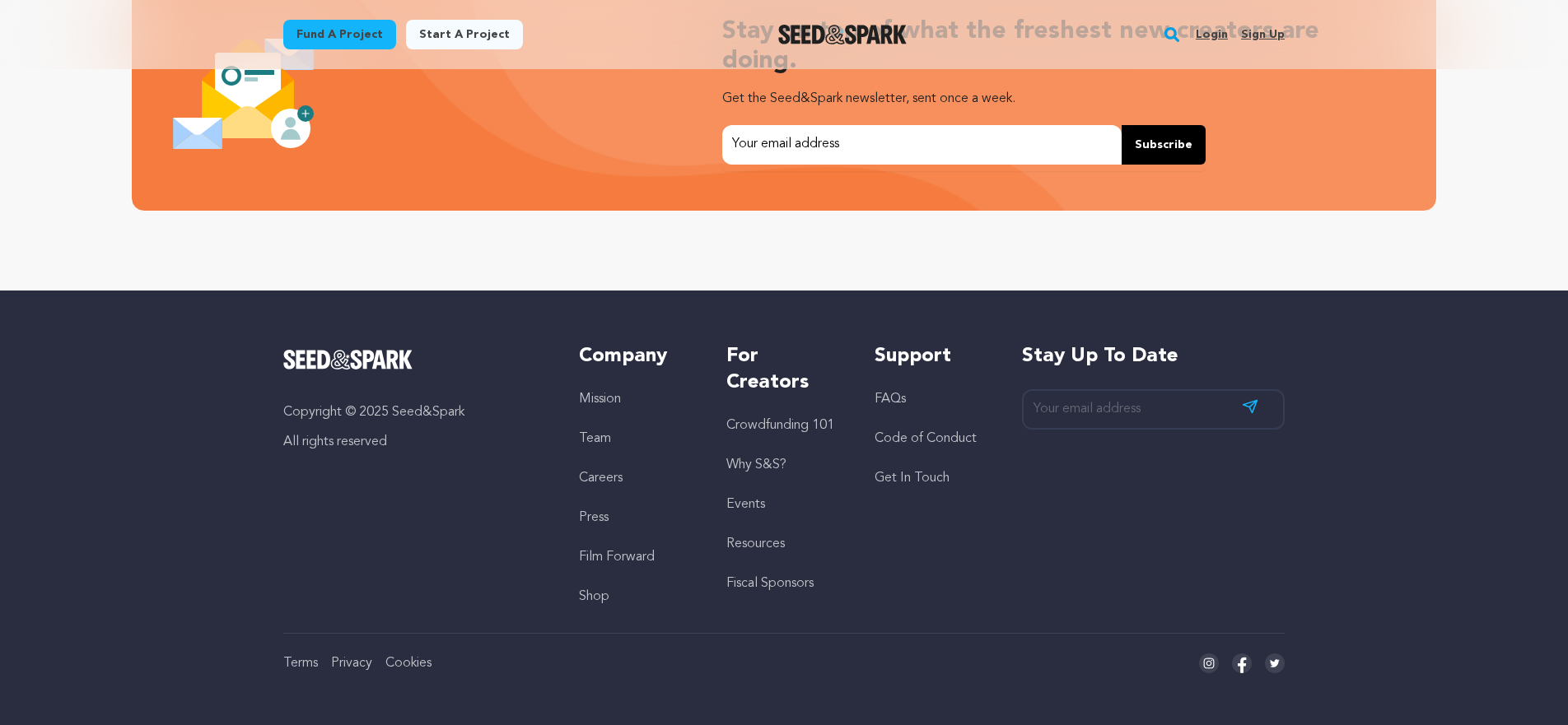
scroll to position [0, 422]
click at [763, 540] on link "Resources" at bounding box center [755, 544] width 58 height 13
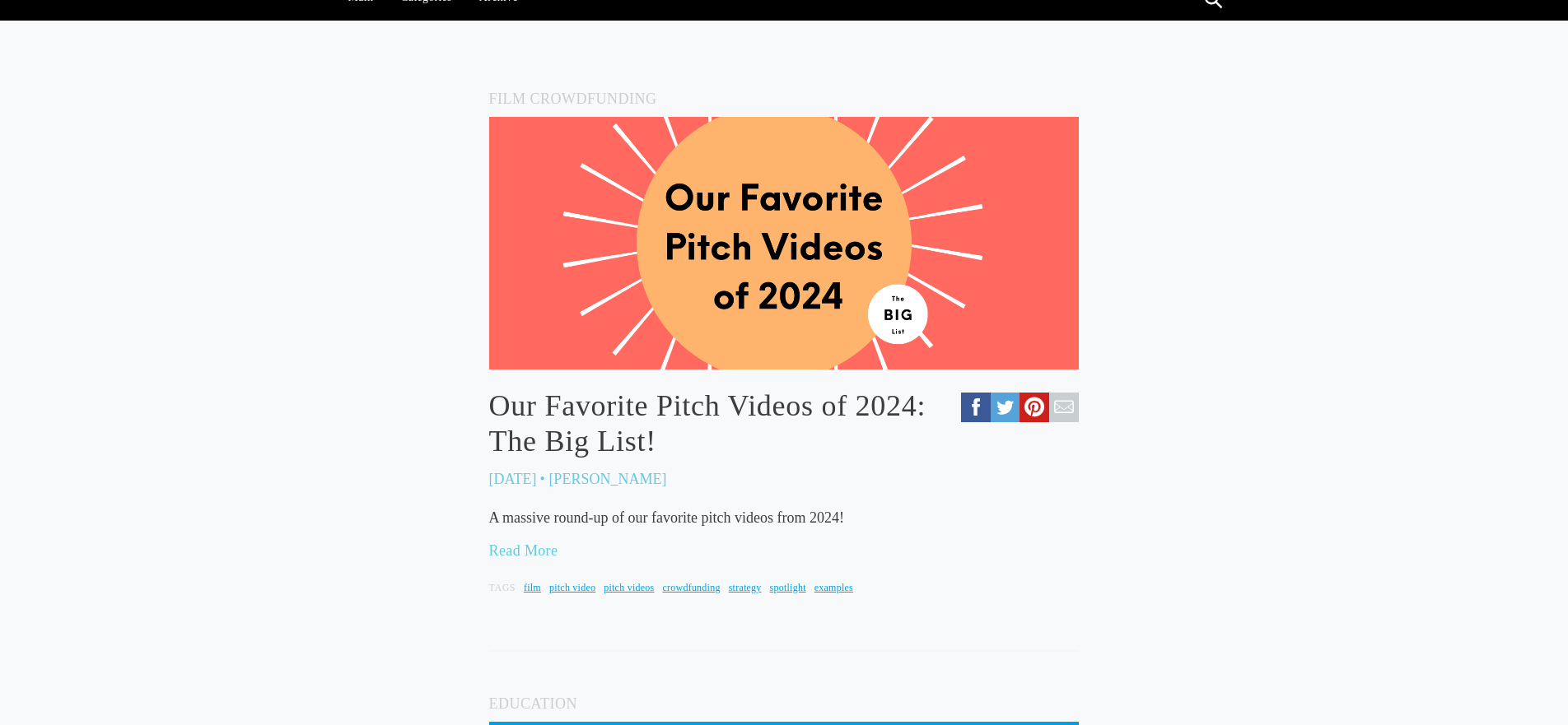
scroll to position [288, 0]
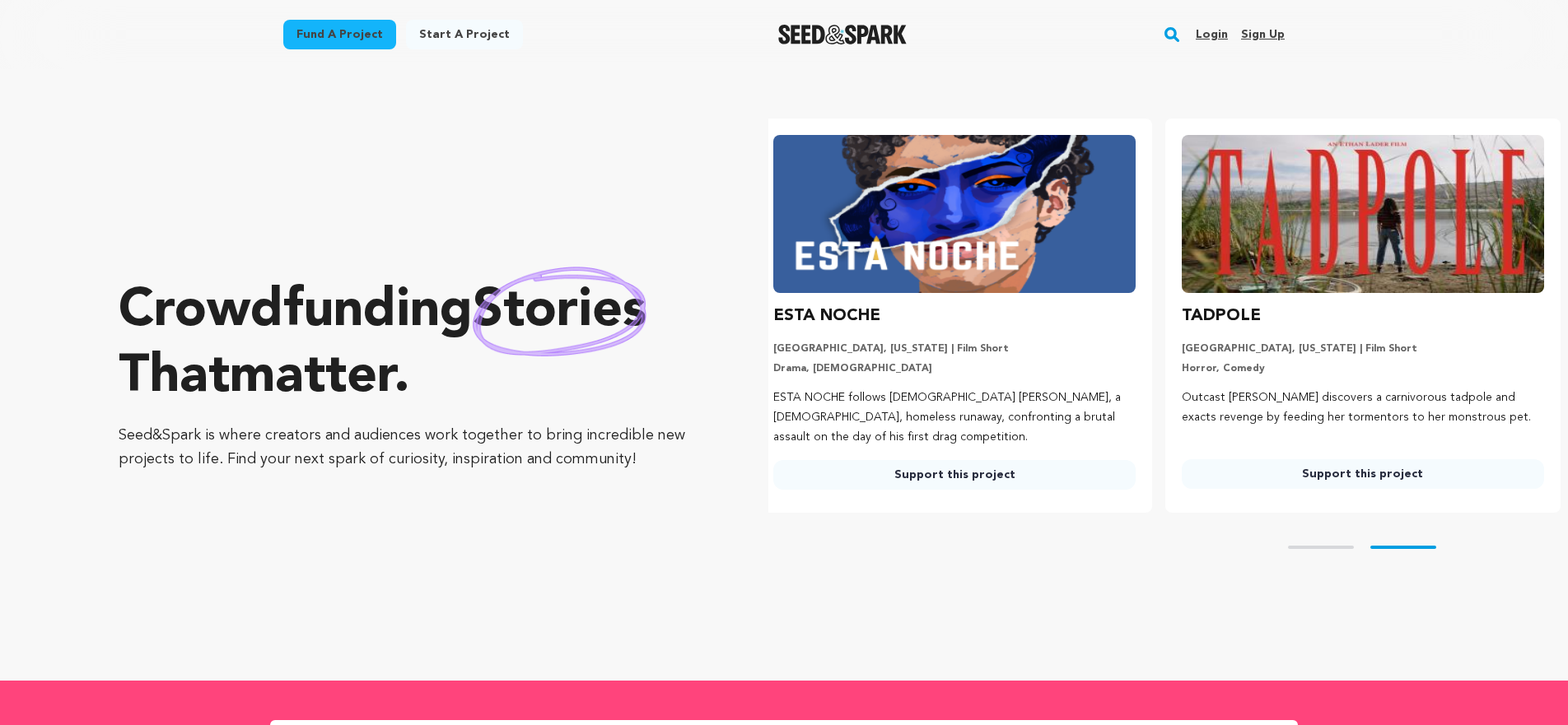
scroll to position [0, 422]
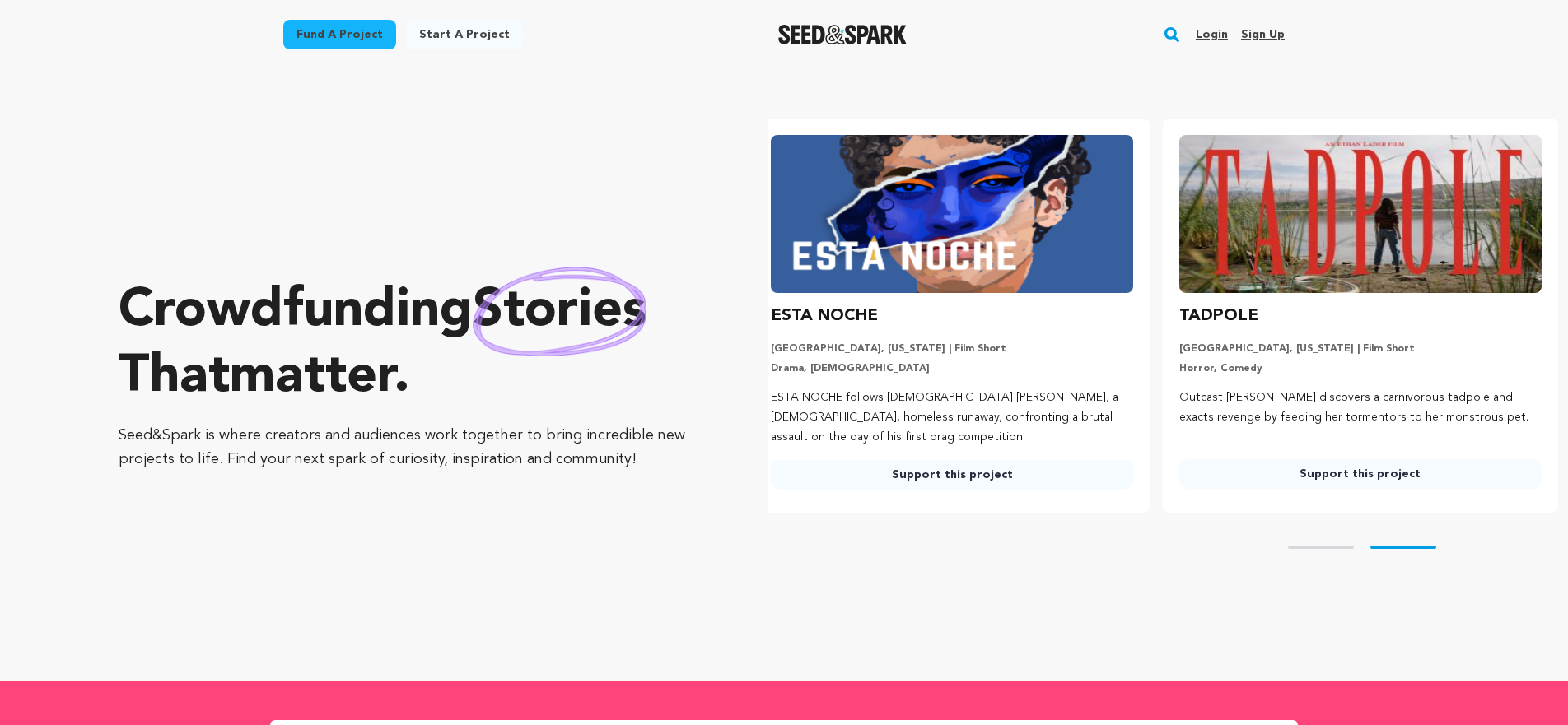
click at [994, 351] on p "Los Angeles, California | Film Short" at bounding box center [952, 349] width 363 height 13
click at [940, 476] on link "Support this project" at bounding box center [952, 474] width 363 height 30
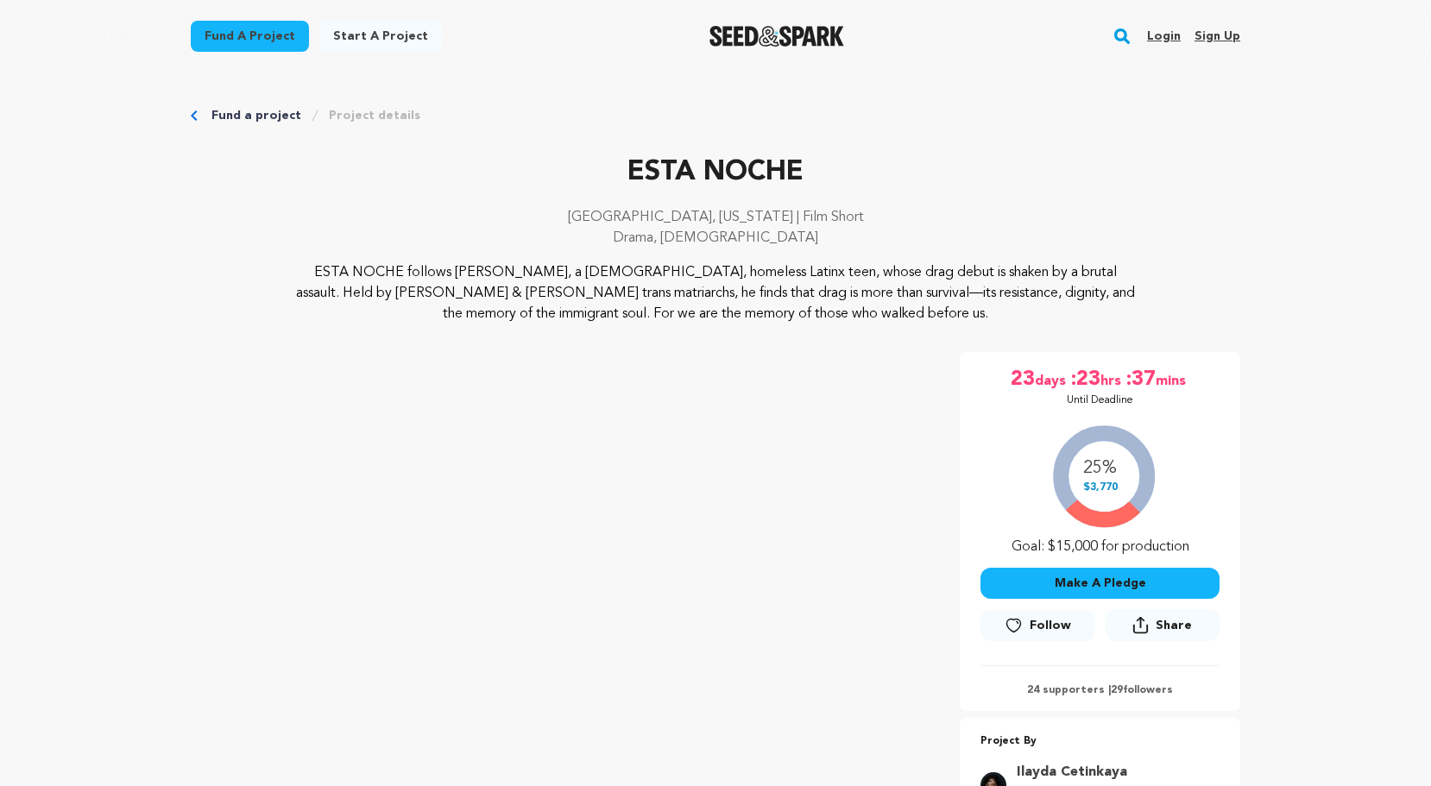
click at [229, 117] on link "Fund a project" at bounding box center [256, 115] width 90 height 17
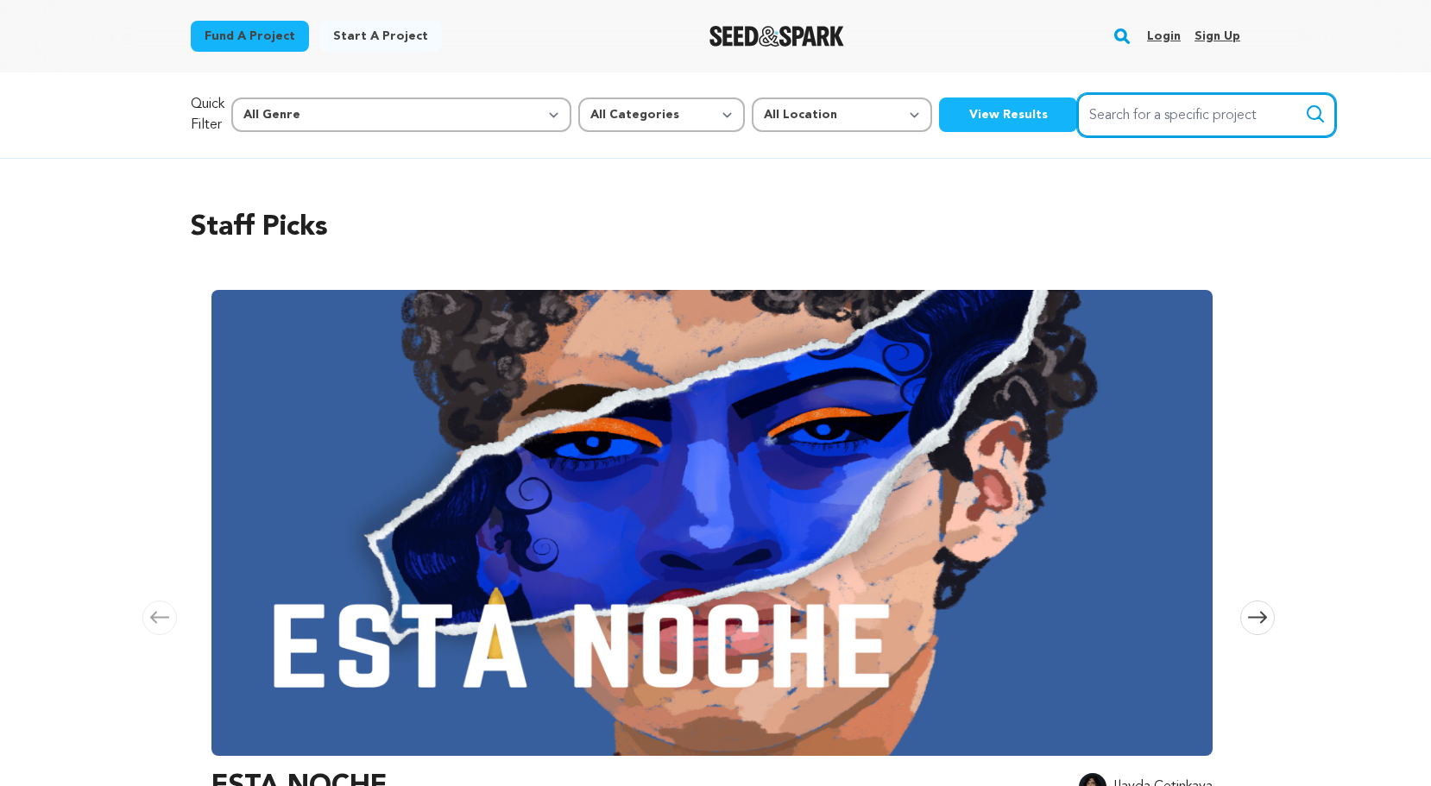
click at [1077, 111] on input "Search for a specific project" at bounding box center [1206, 115] width 259 height 44
type input "break"
click at [1305, 104] on button "Search" at bounding box center [1315, 114] width 21 height 21
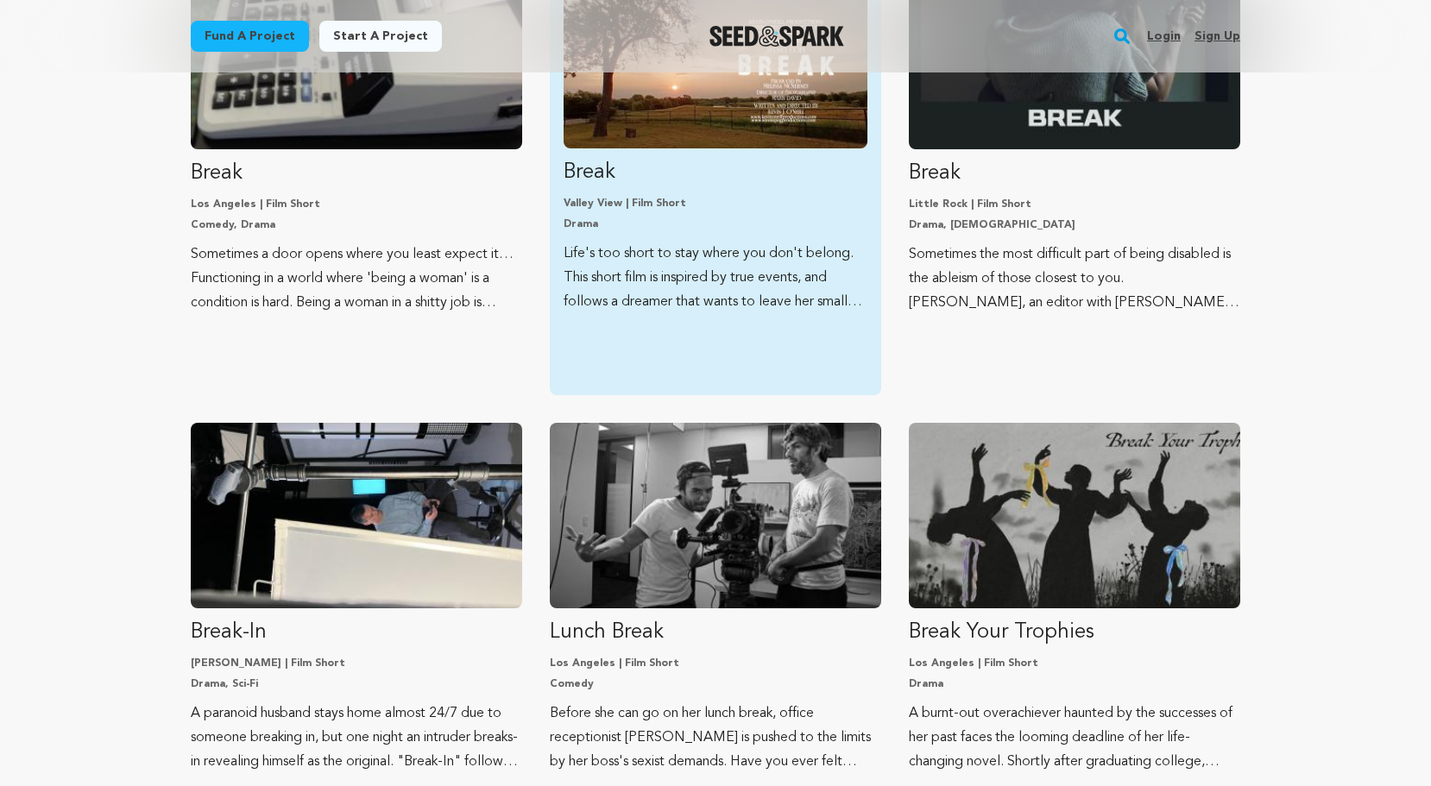
scroll to position [318, 0]
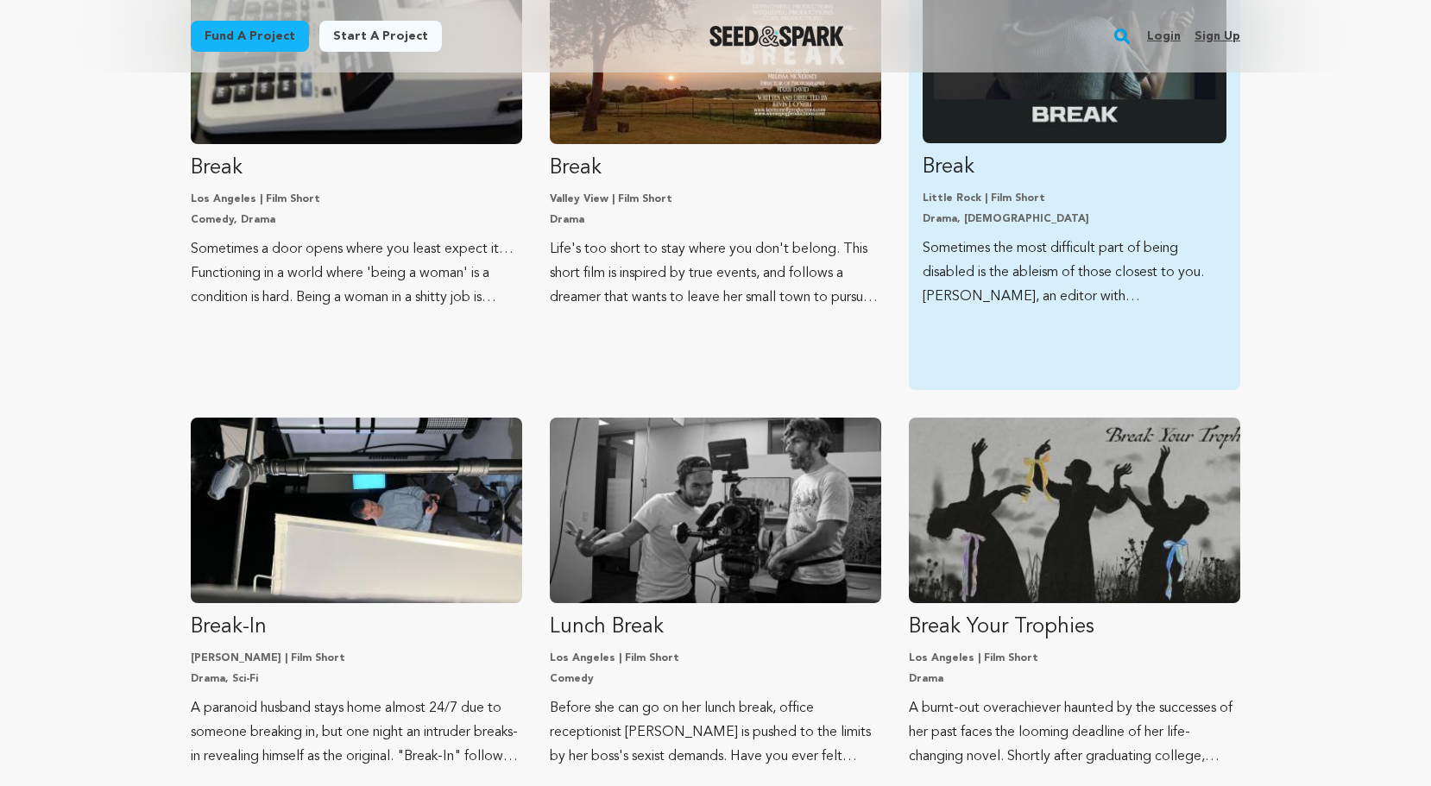
click at [1125, 98] on img "Fund Break" at bounding box center [1074, 57] width 304 height 171
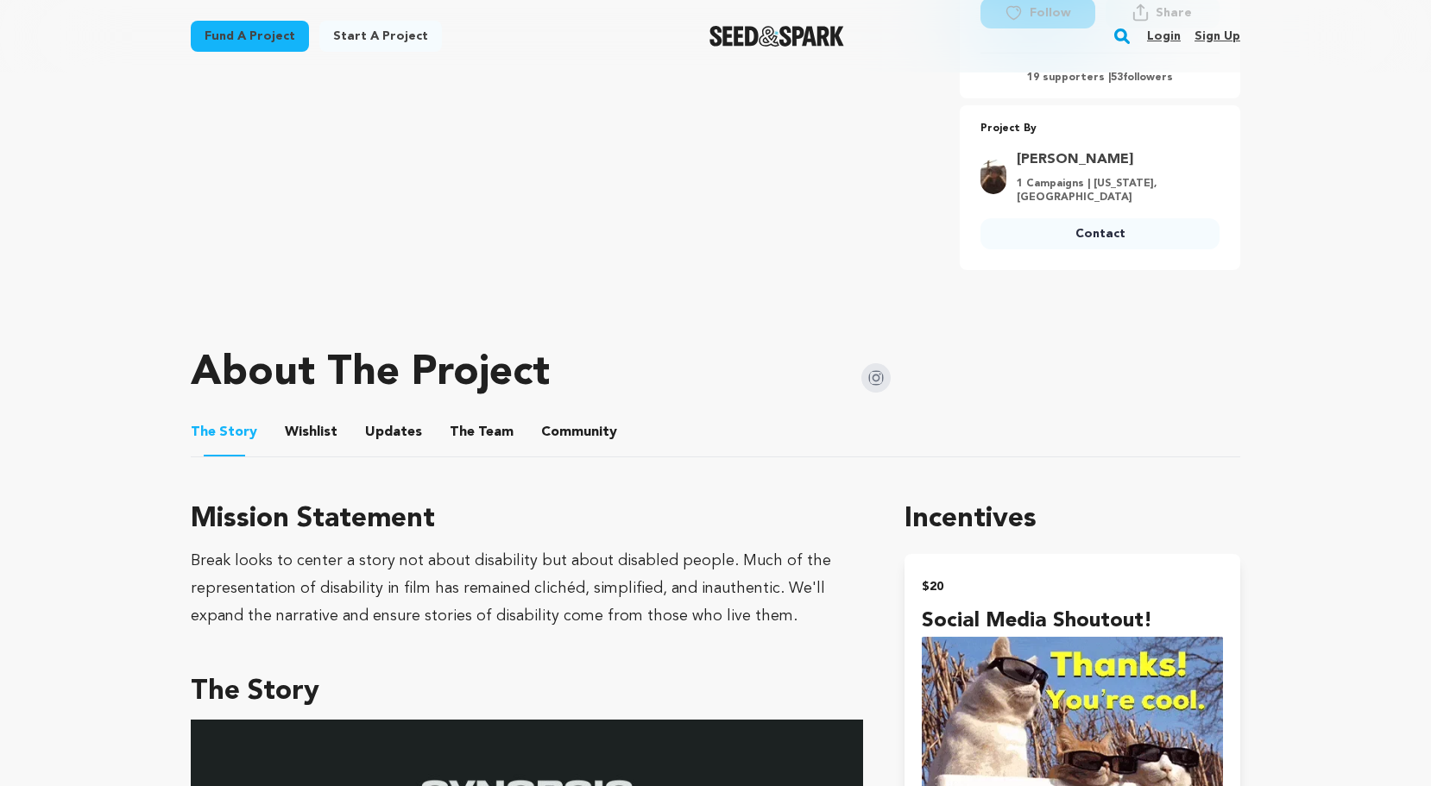
scroll to position [568, 0]
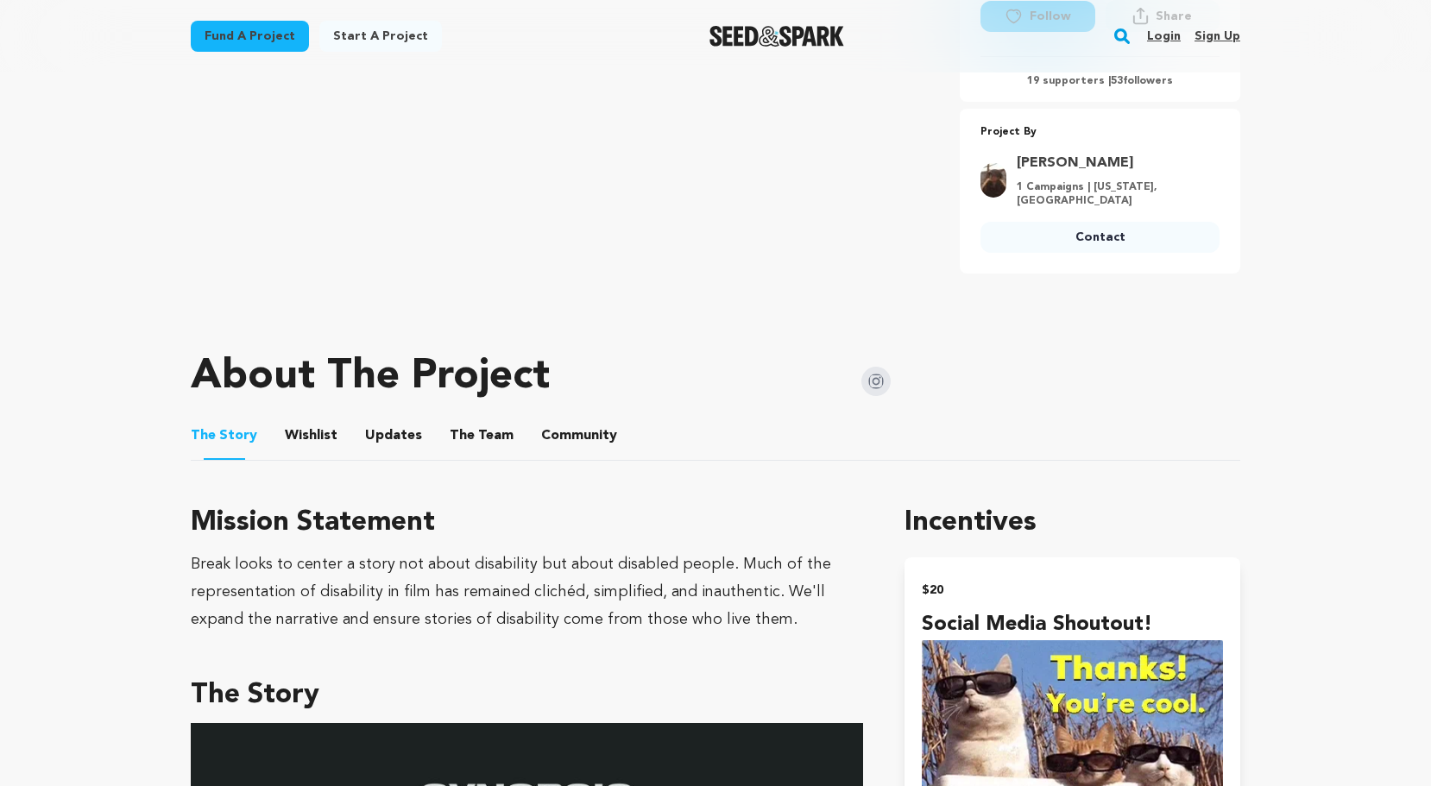
click at [311, 437] on button "Wishlist" at bounding box center [311, 438] width 41 height 41
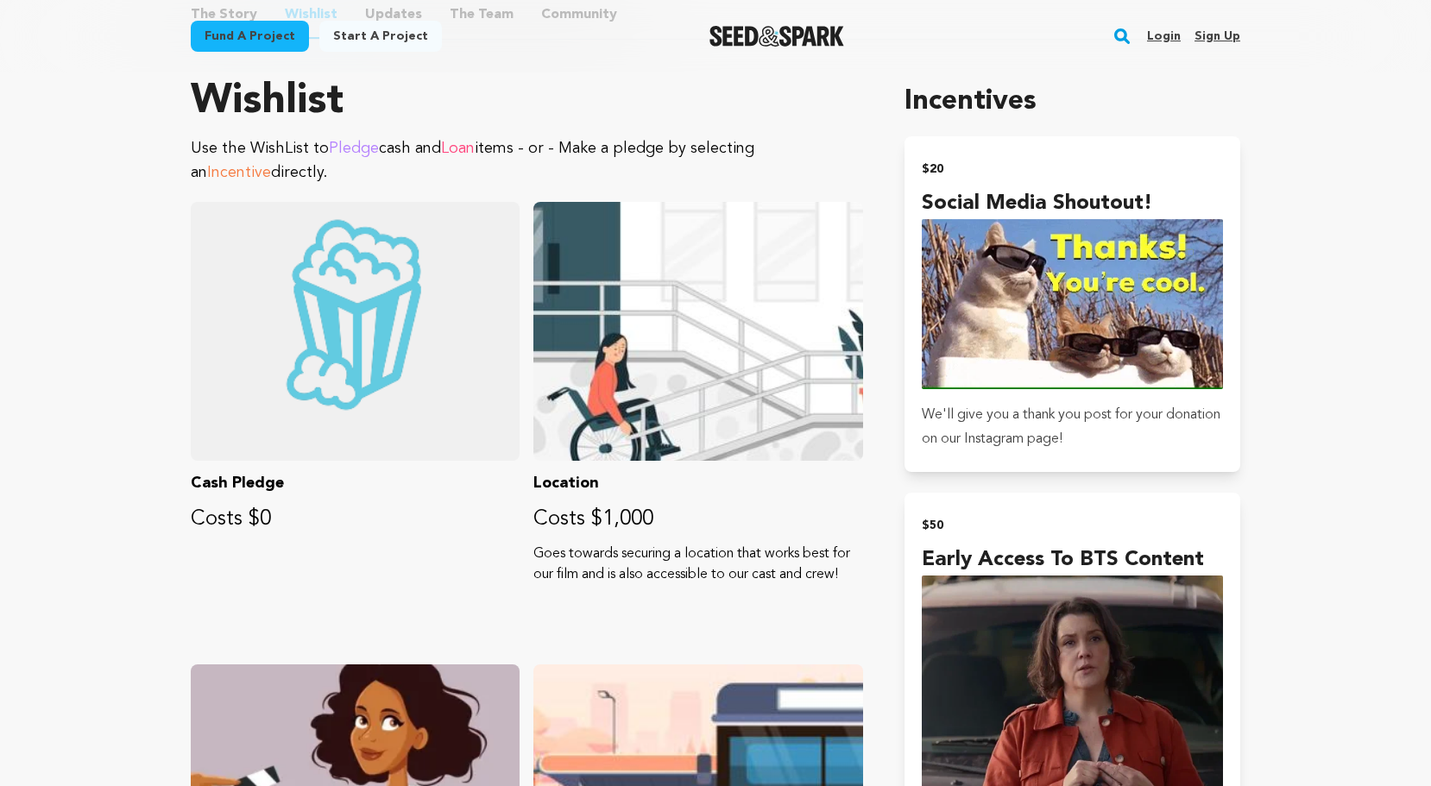
scroll to position [903, 0]
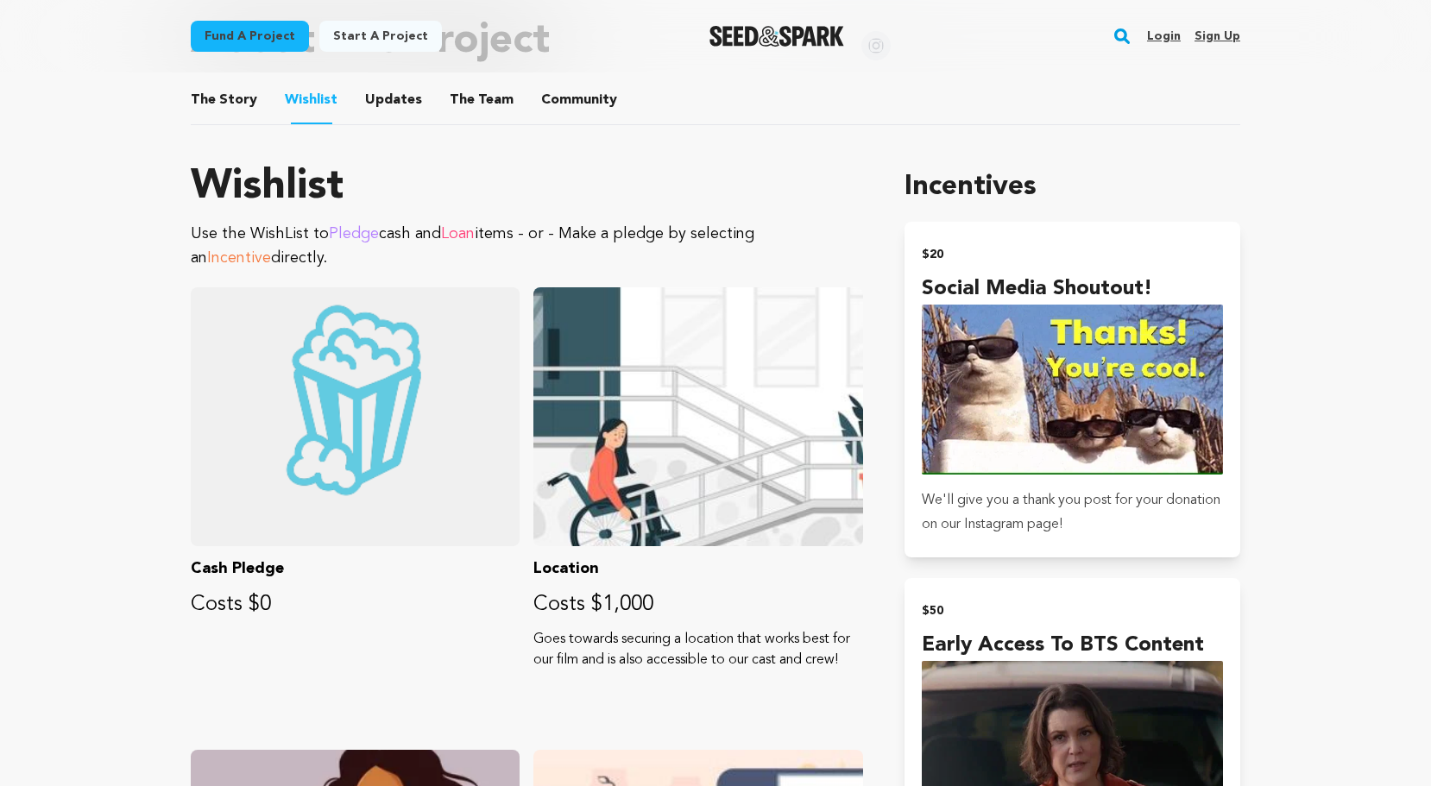
click at [209, 97] on button "The Story" at bounding box center [224, 103] width 41 height 41
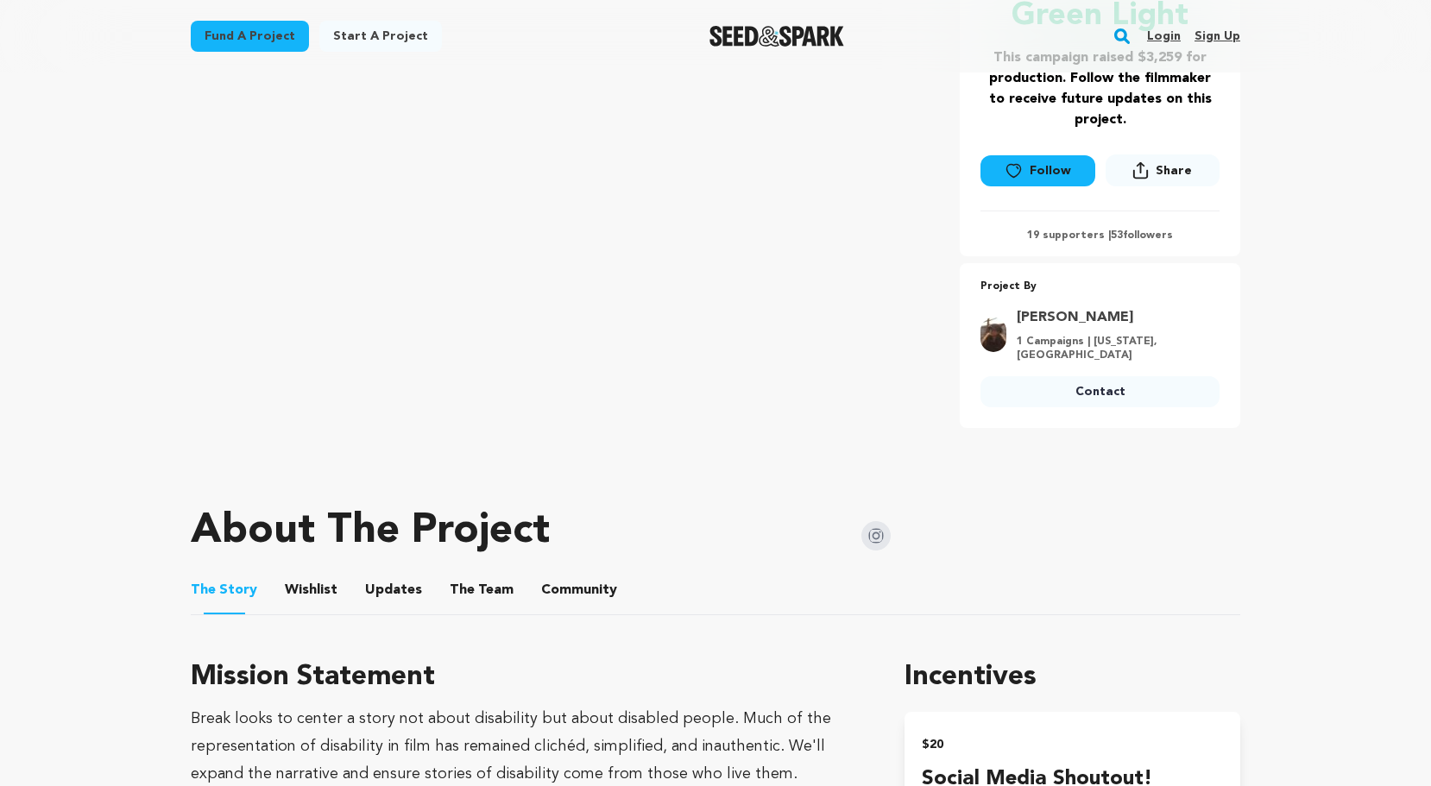
scroll to position [414, 0]
click at [302, 612] on button "Wishlist" at bounding box center [311, 592] width 41 height 41
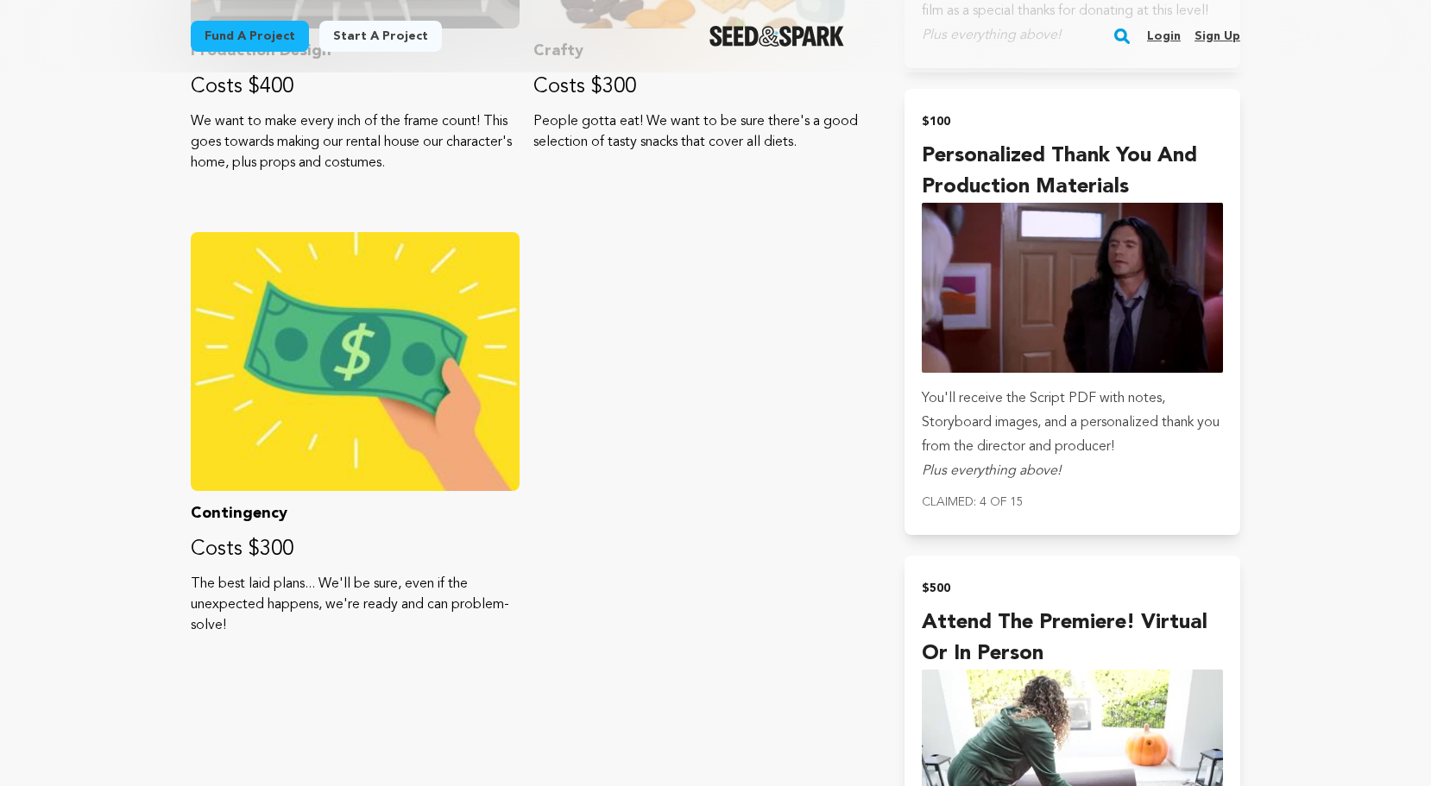
scroll to position [2350, 0]
